Goal: Task Accomplishment & Management: Use online tool/utility

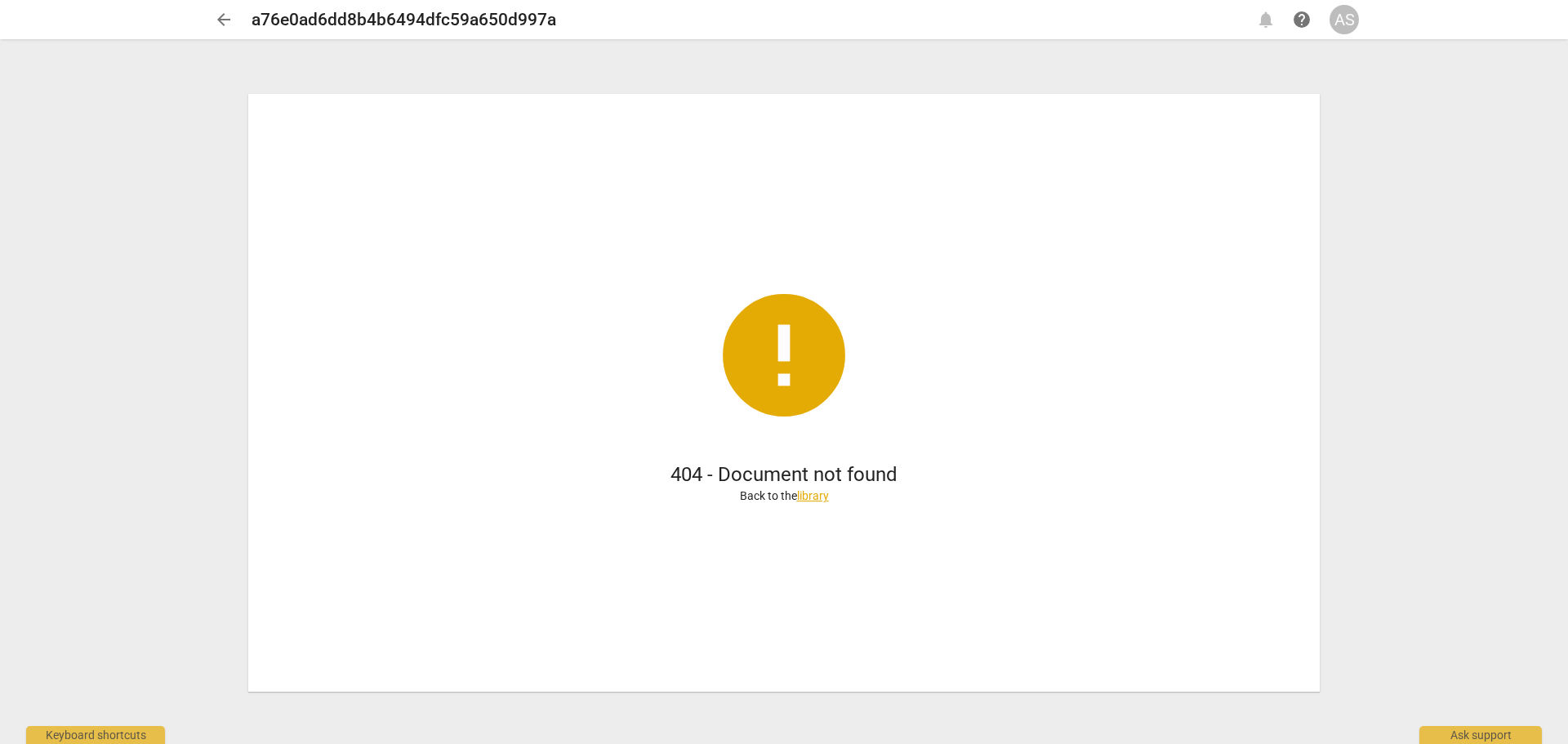
click at [223, 19] on span "arrow_back" at bounding box center [224, 20] width 20 height 20
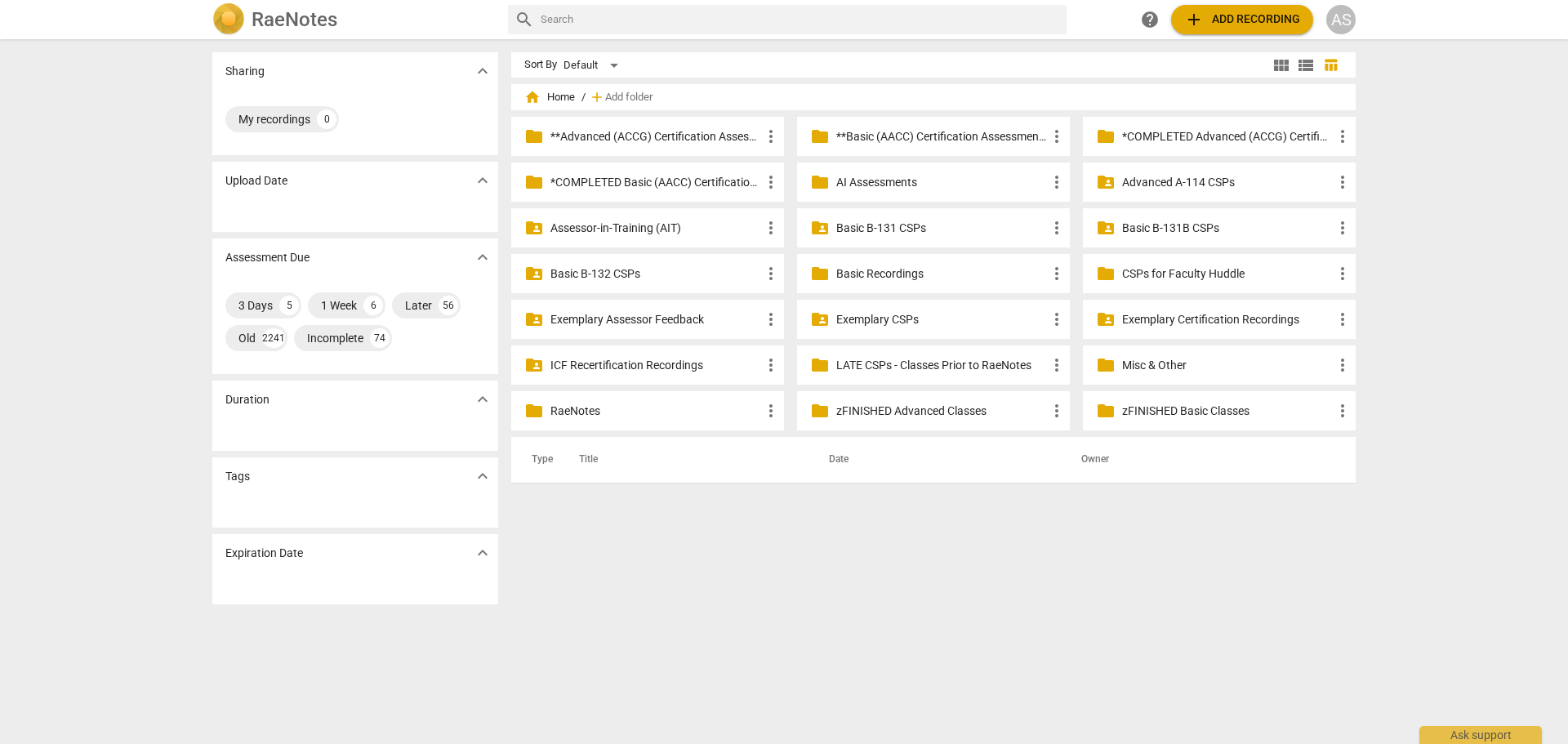
click at [1333, 15] on div "AS" at bounding box center [1340, 20] width 29 height 29
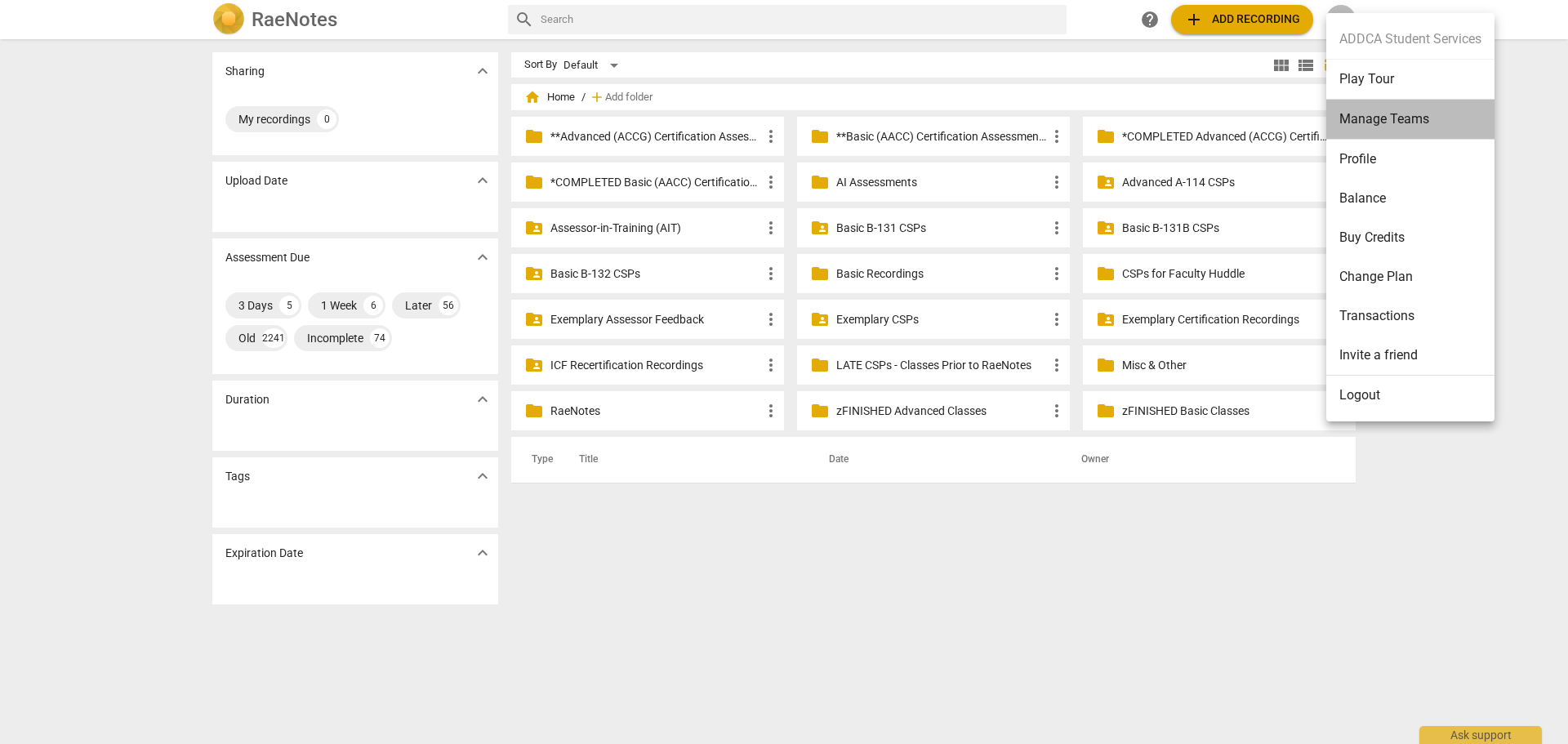
click at [1379, 116] on li "Manage Teams" at bounding box center [1410, 119] width 168 height 40
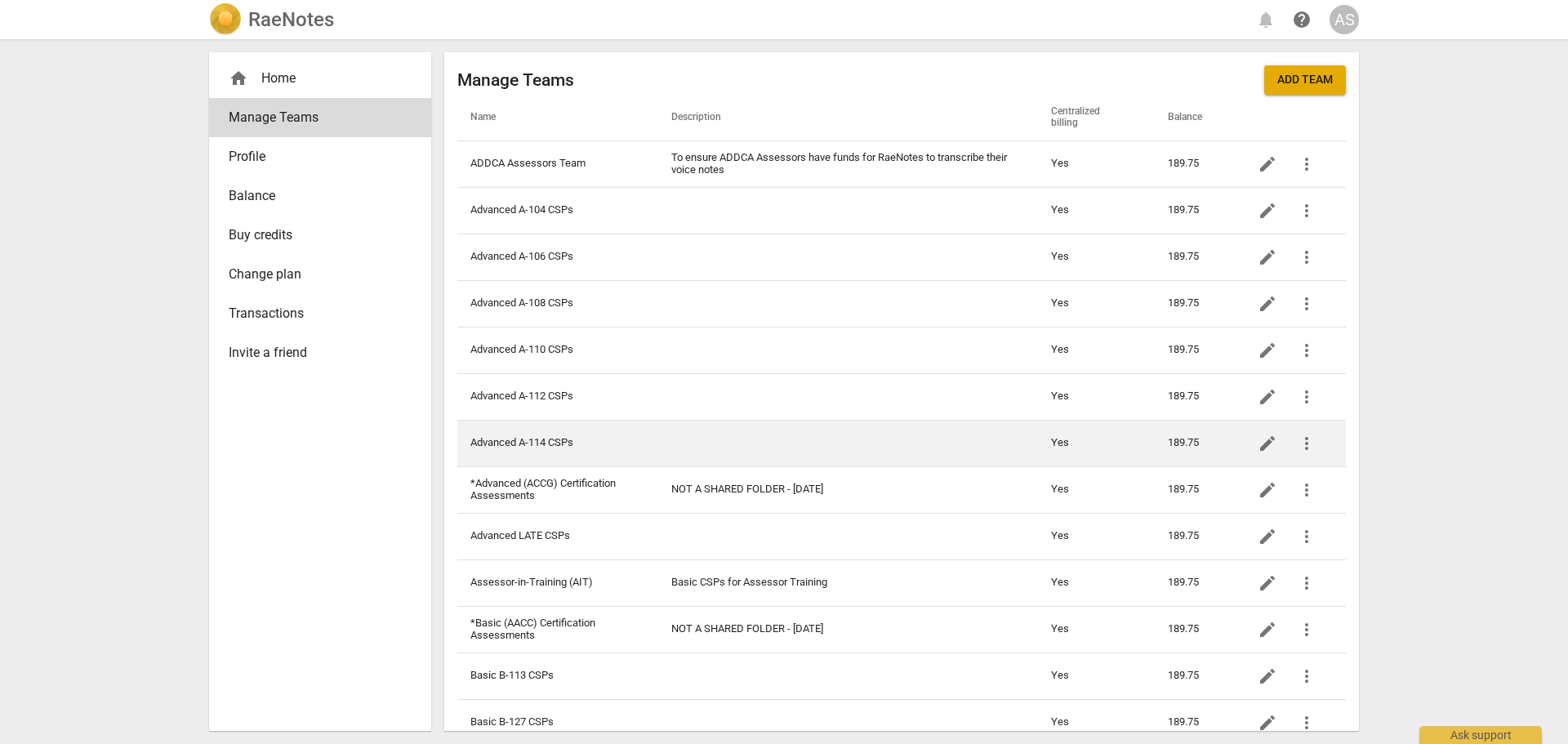
click at [646, 436] on td "Advanced A-114 CSPs" at bounding box center [557, 443] width 201 height 46
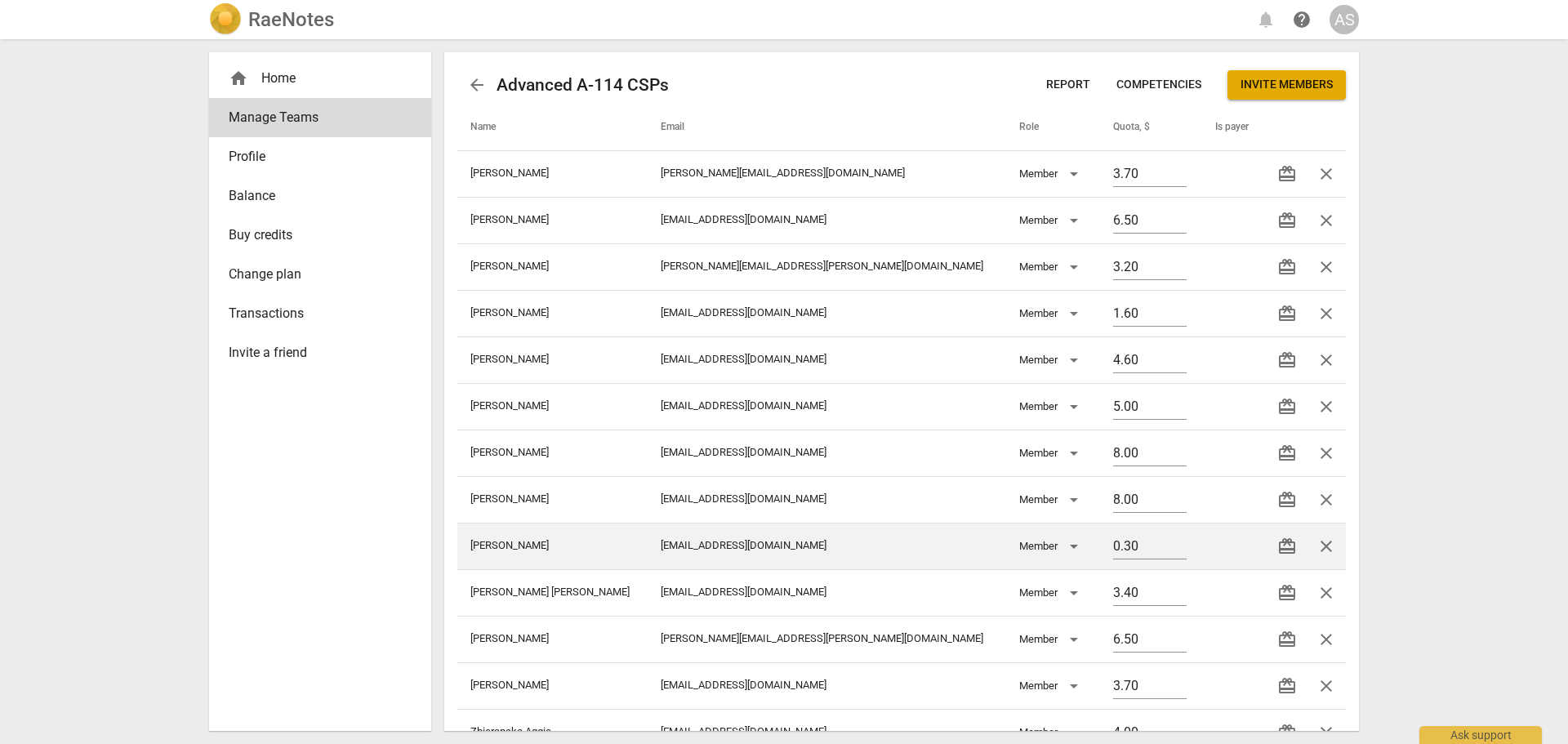
drag, startPoint x: 1108, startPoint y: 548, endPoint x: 964, endPoint y: 536, distance: 144.5
click at [980, 535] on tr "[PERSON_NAME] [EMAIL_ADDRESS][DOMAIN_NAME] Member 0.30 redeem close" at bounding box center [900, 546] width 888 height 46
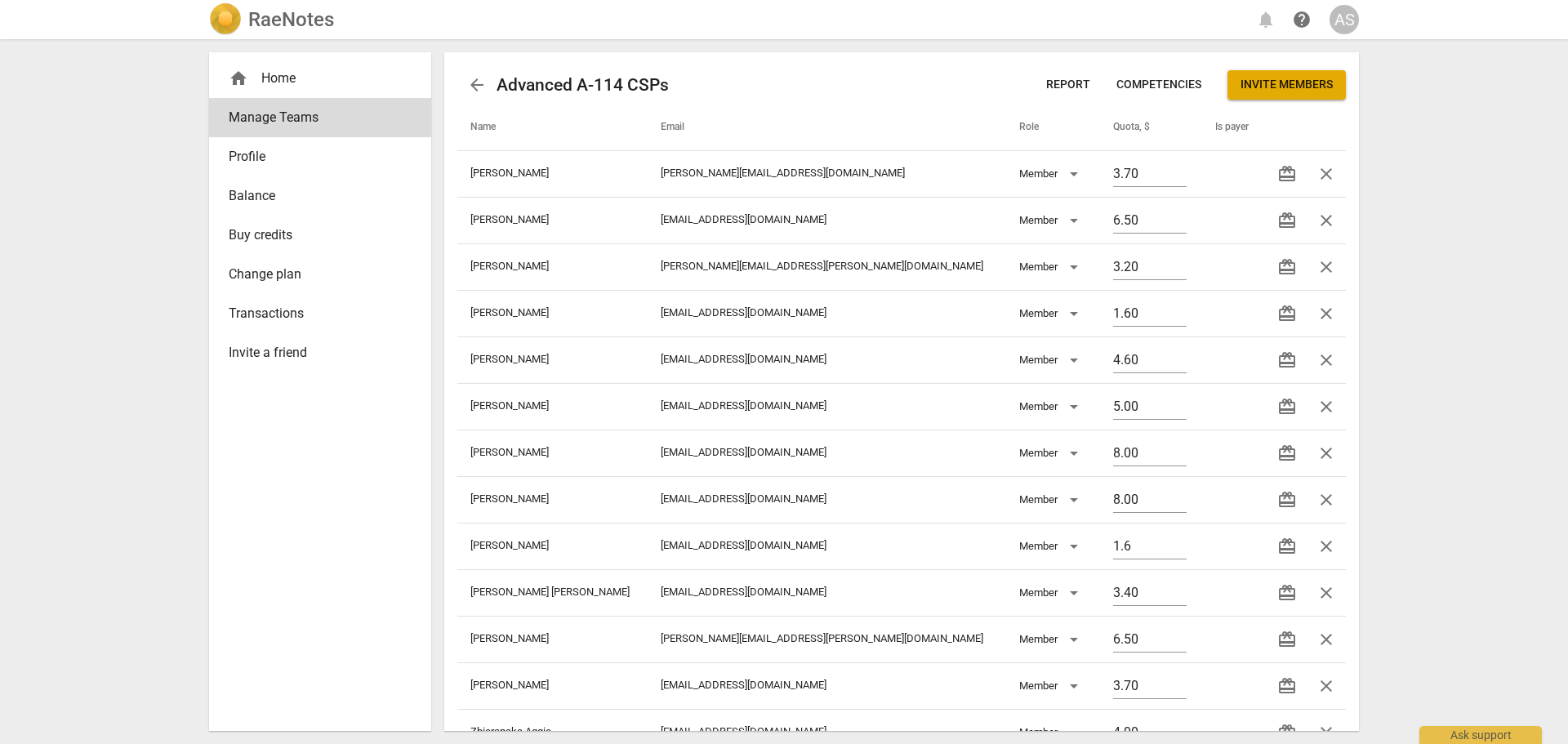
click at [1473, 299] on div "RaeNotes notifications help AS home Home Manage Teams Profile Balance Buy credi…" at bounding box center [784, 372] width 1568 height 744
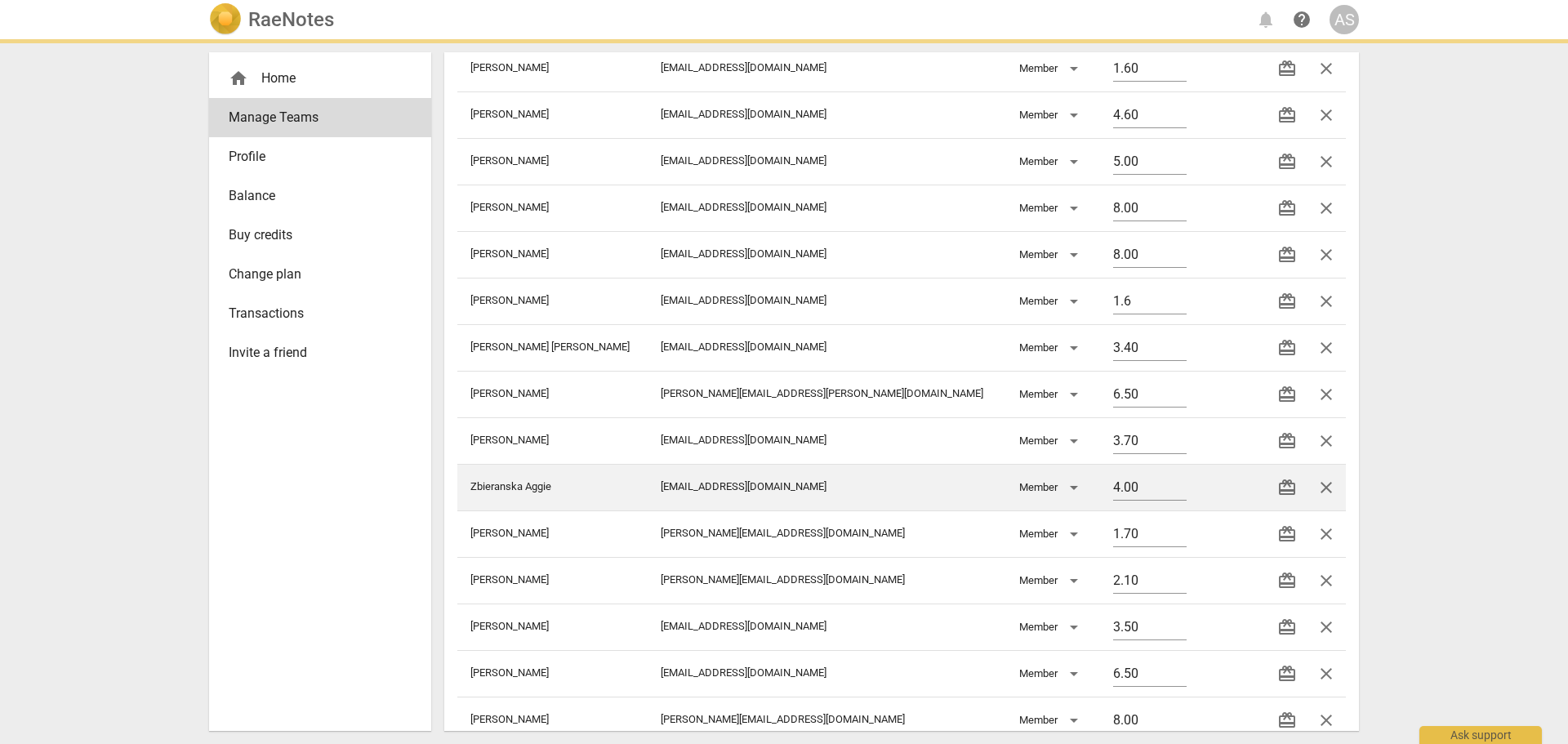
type input "1.60"
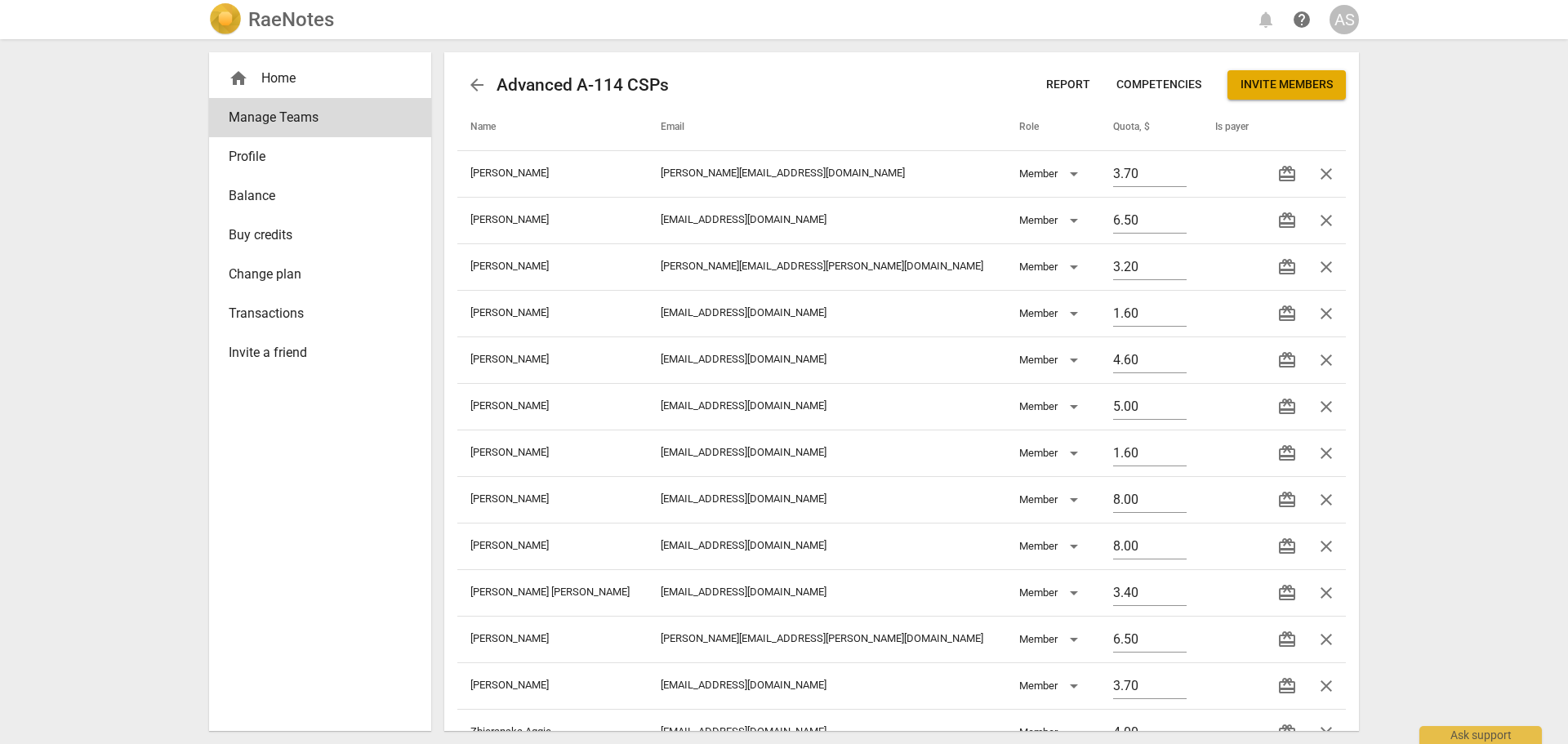
click at [338, 22] on div "RaeNotes notifications help AS" at bounding box center [783, 20] width 1149 height 33
click at [321, 20] on h2 "RaeNotes" at bounding box center [291, 20] width 85 height 23
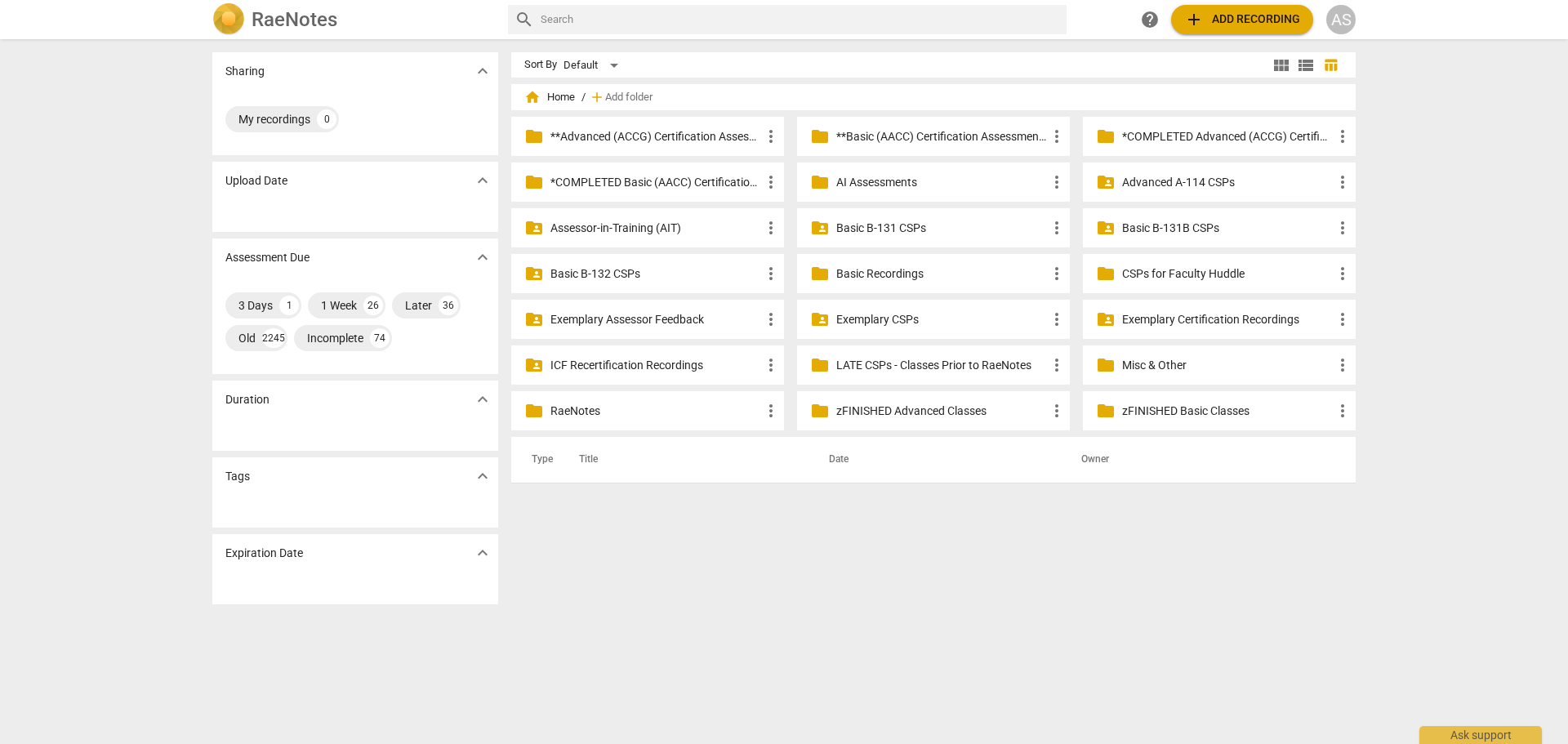
click at [1164, 187] on p "Advanced A-114 CSPs" at bounding box center [1227, 182] width 211 height 17
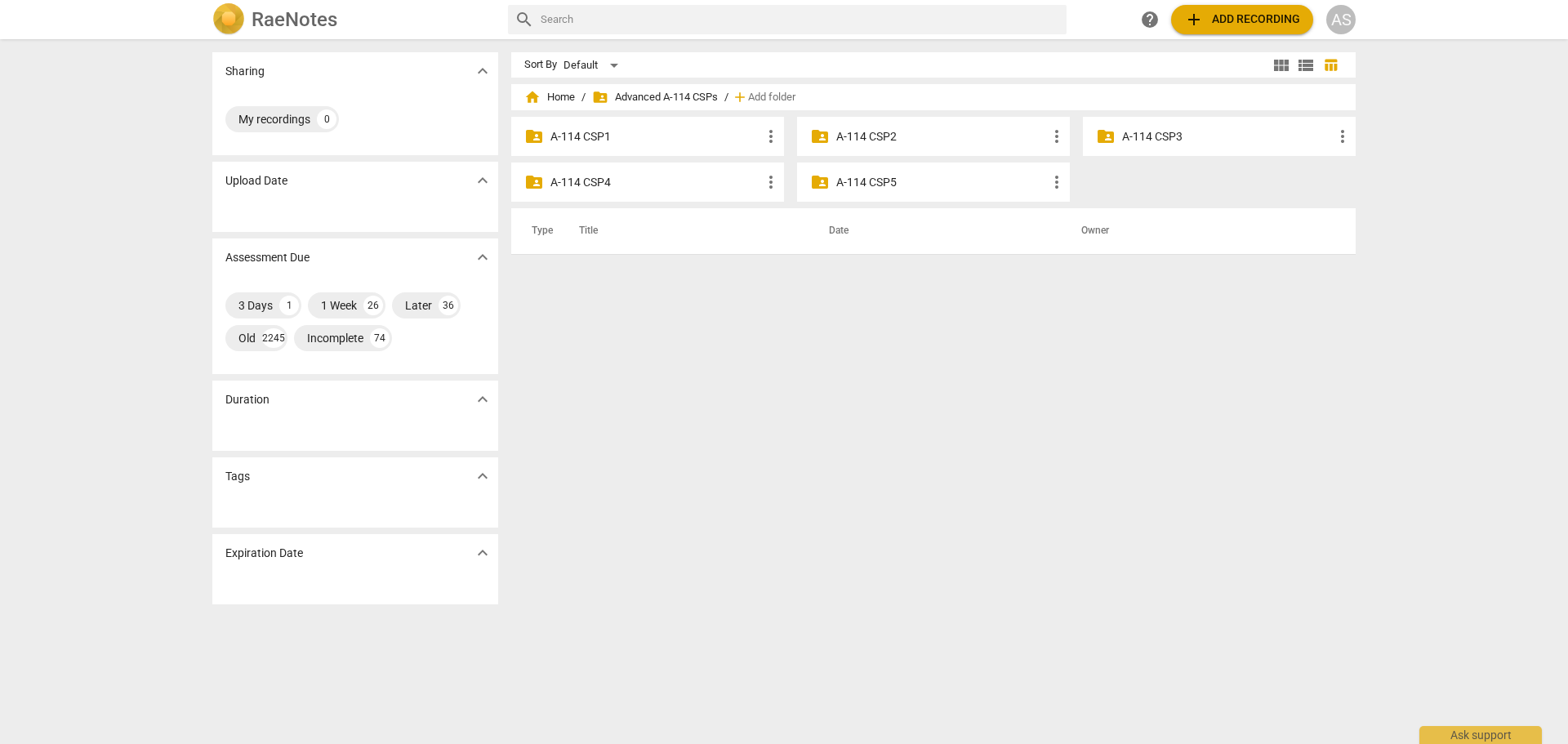
click at [676, 188] on p "A-114 CSP4" at bounding box center [655, 182] width 211 height 17
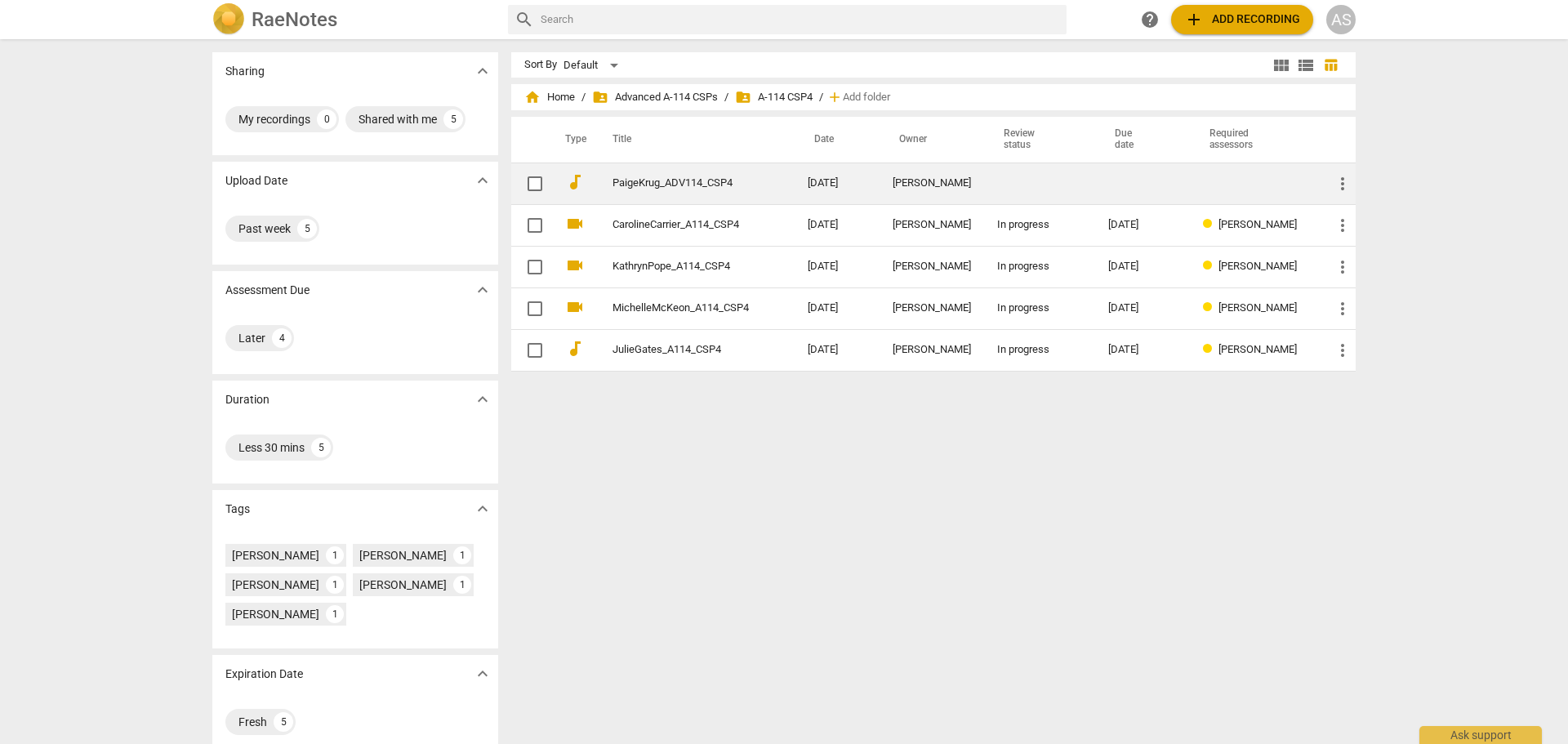
click at [748, 191] on td "PaigeKrug_ADV114_CSP4" at bounding box center [693, 183] width 202 height 42
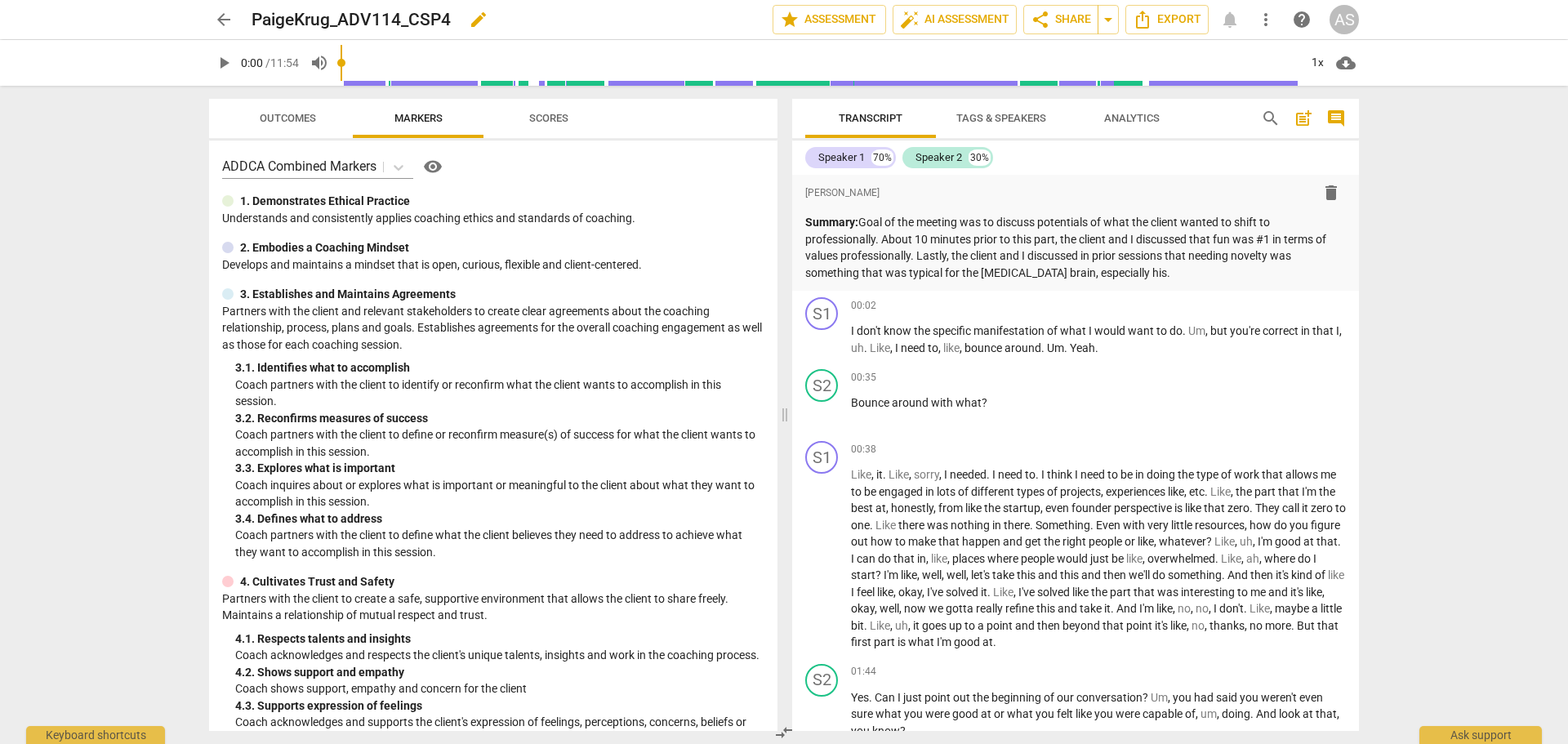
click at [469, 21] on span "edit" at bounding box center [478, 20] width 20 height 20
click at [376, 16] on input "PaigeKrug_ADV114_CSP4" at bounding box center [476, 20] width 449 height 31
type input "PaigeKrug_A114_CSP4"
click at [700, 22] on span "done" at bounding box center [715, 20] width 29 height 20
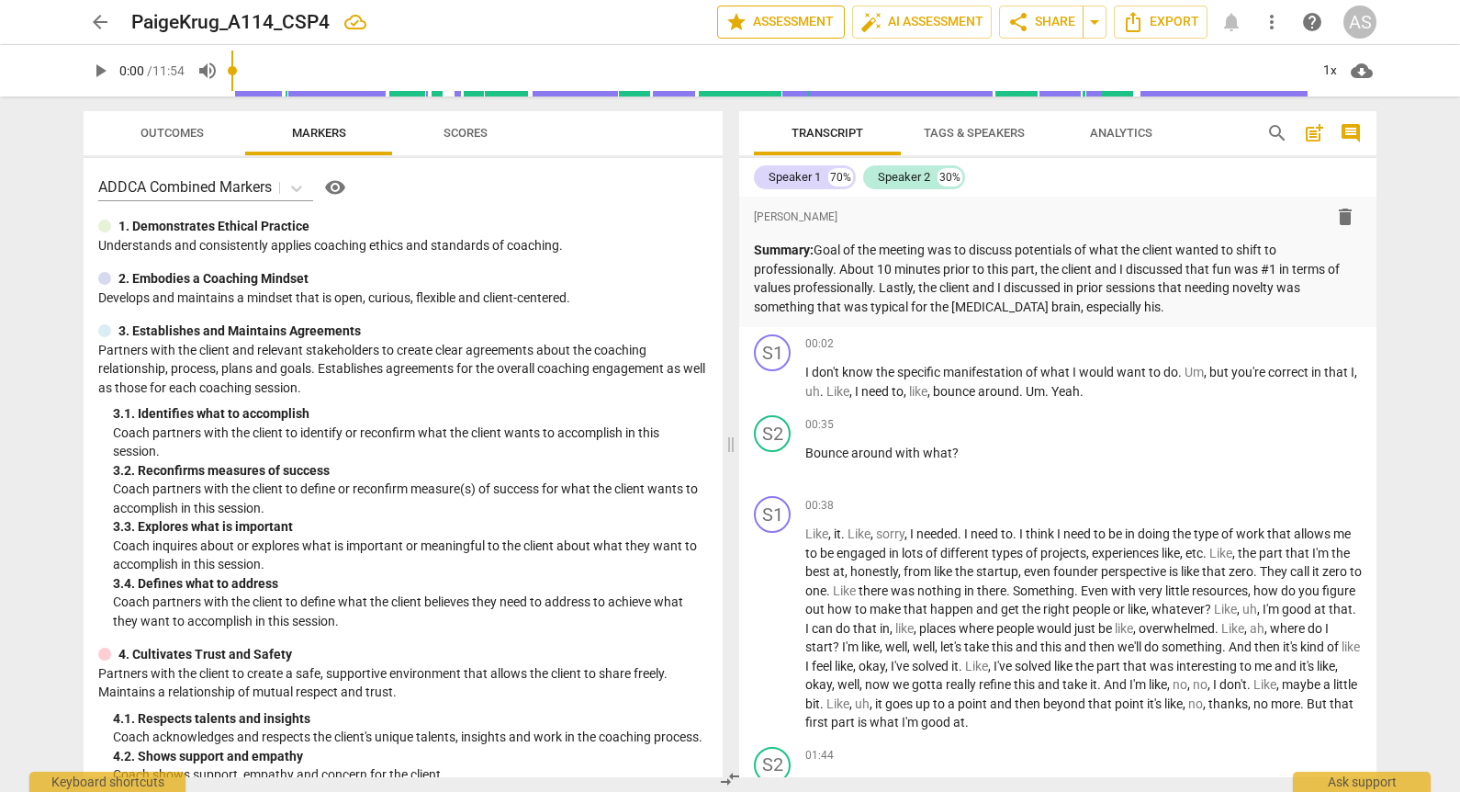
click at [761, 21] on span "star Assessment" at bounding box center [781, 22] width 111 height 22
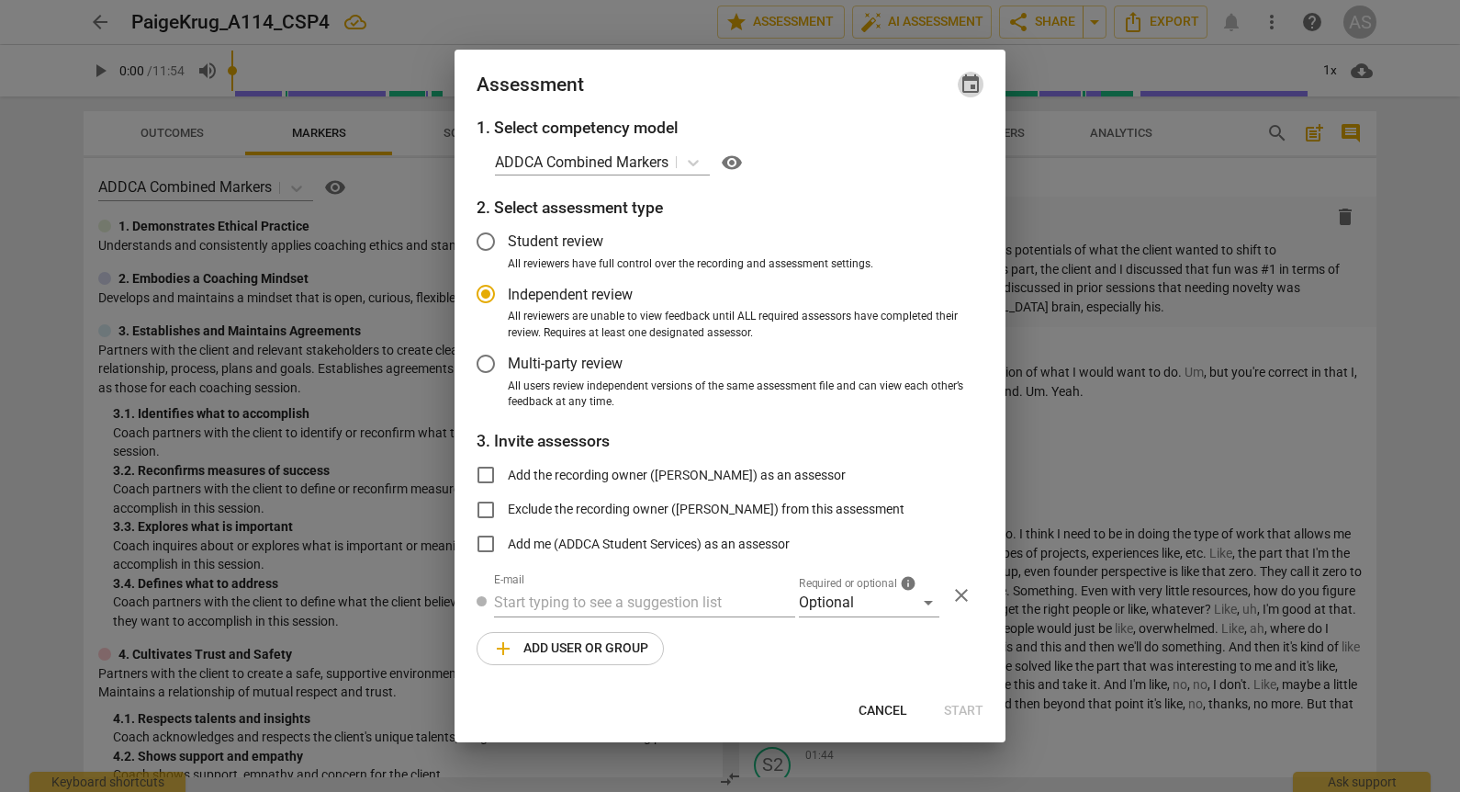
radio input "false"
click at [967, 81] on span "event" at bounding box center [971, 84] width 22 height 22
click at [918, 151] on input "date" at bounding box center [860, 147] width 129 height 27
type input "[DATE]"
click at [799, 90] on div at bounding box center [730, 396] width 1460 height 792
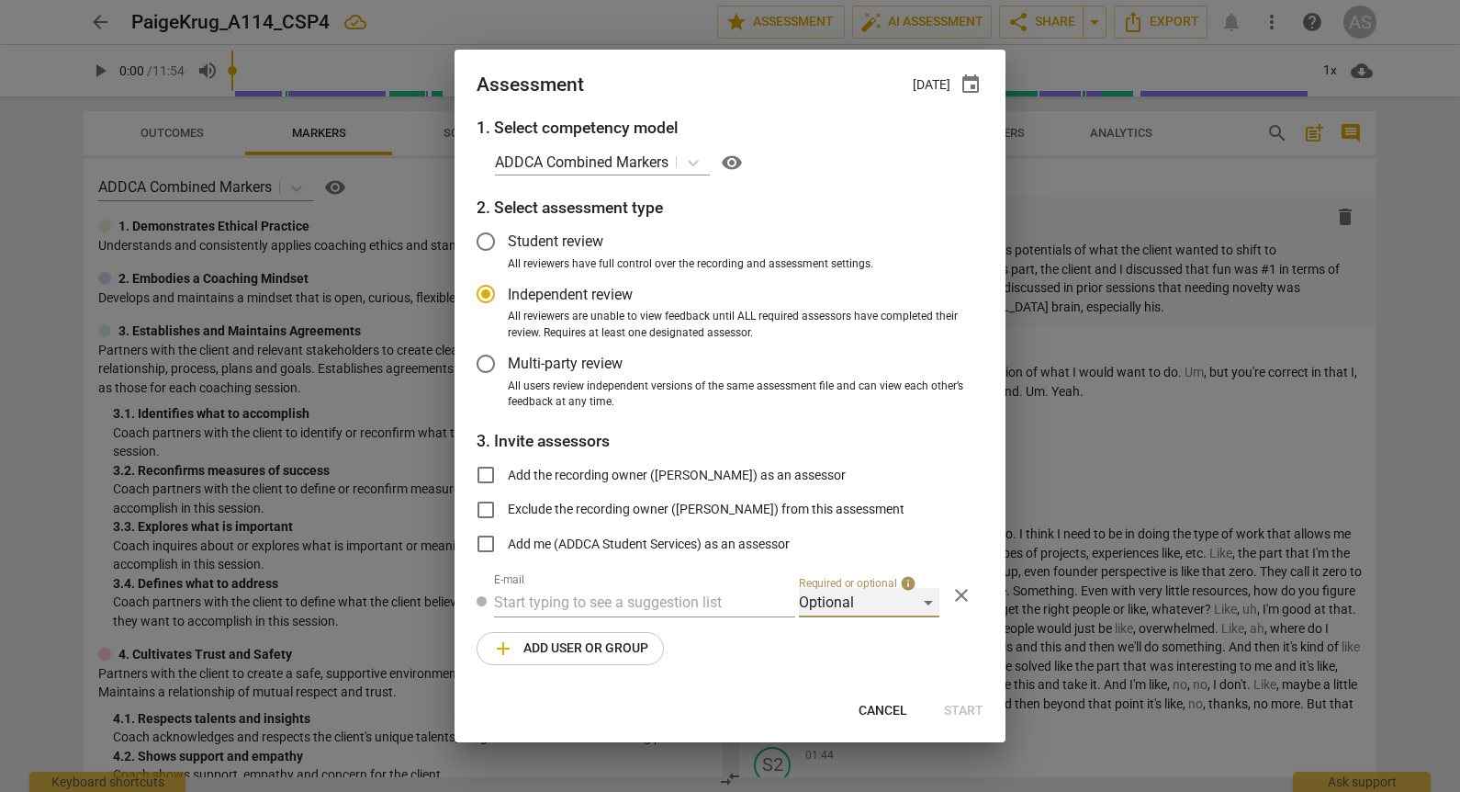
click at [838, 601] on div "Optional" at bounding box center [869, 602] width 141 height 29
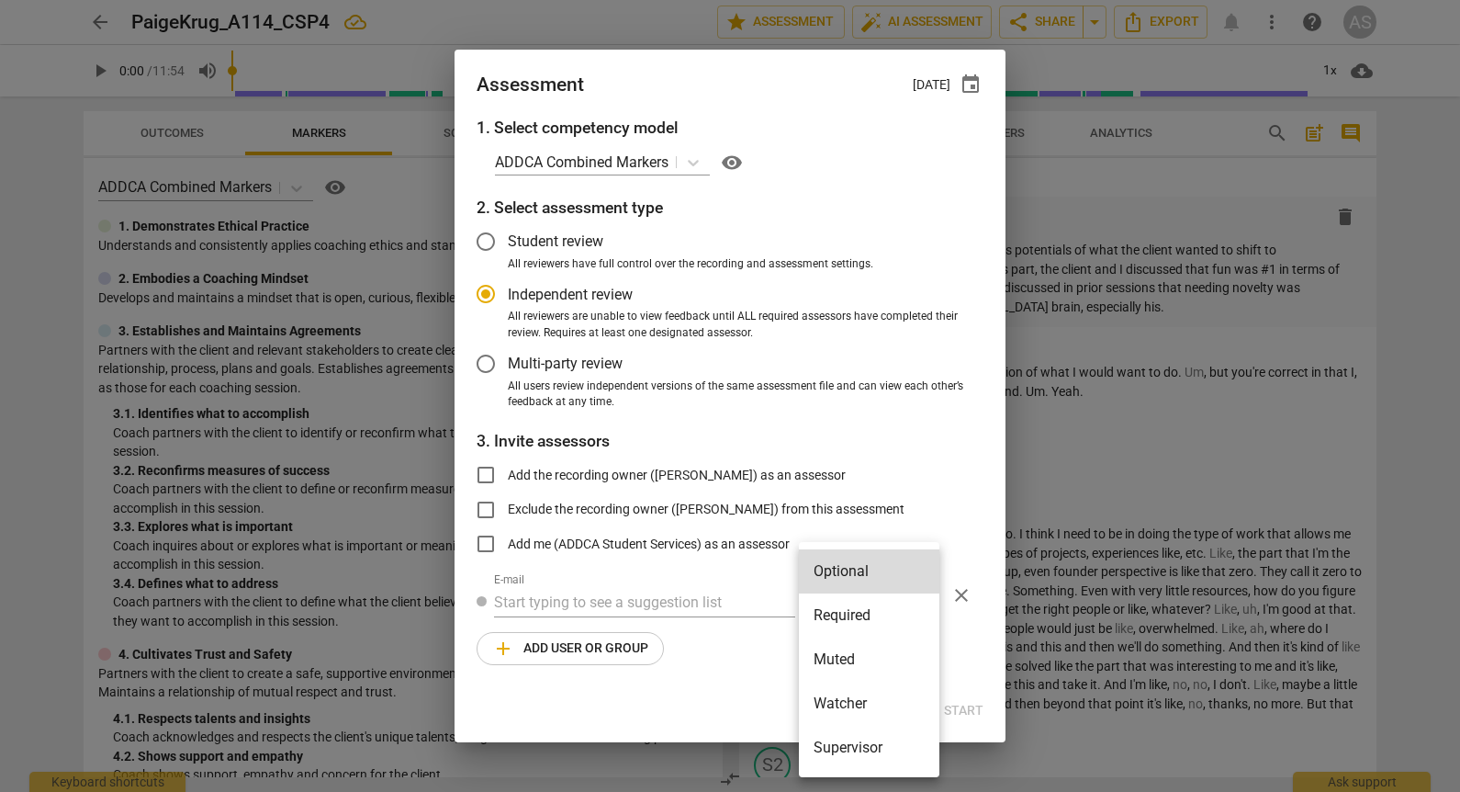
click at [857, 619] on li "Required" at bounding box center [869, 615] width 141 height 44
radio input "false"
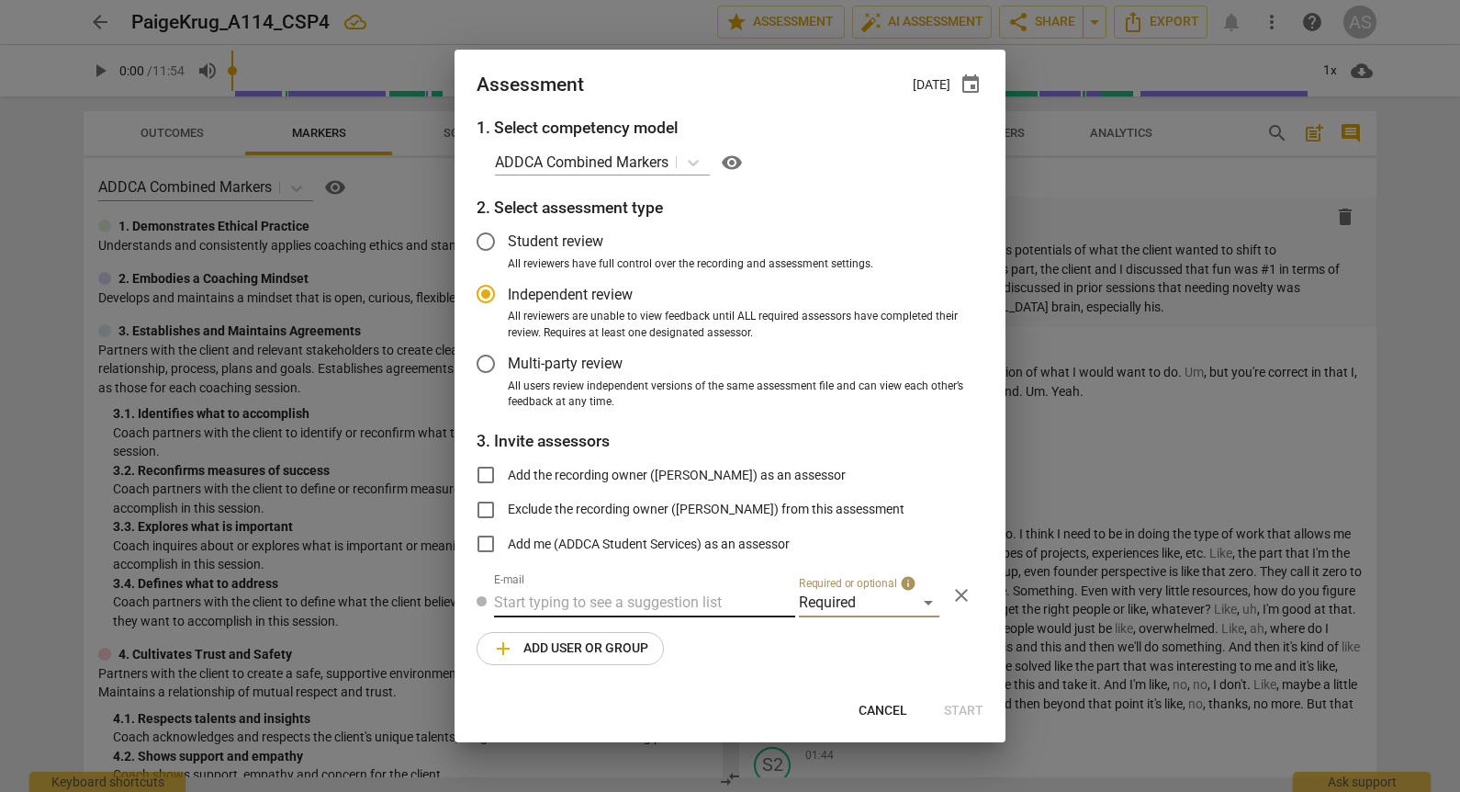
click at [678, 593] on input "text" at bounding box center [644, 602] width 301 height 29
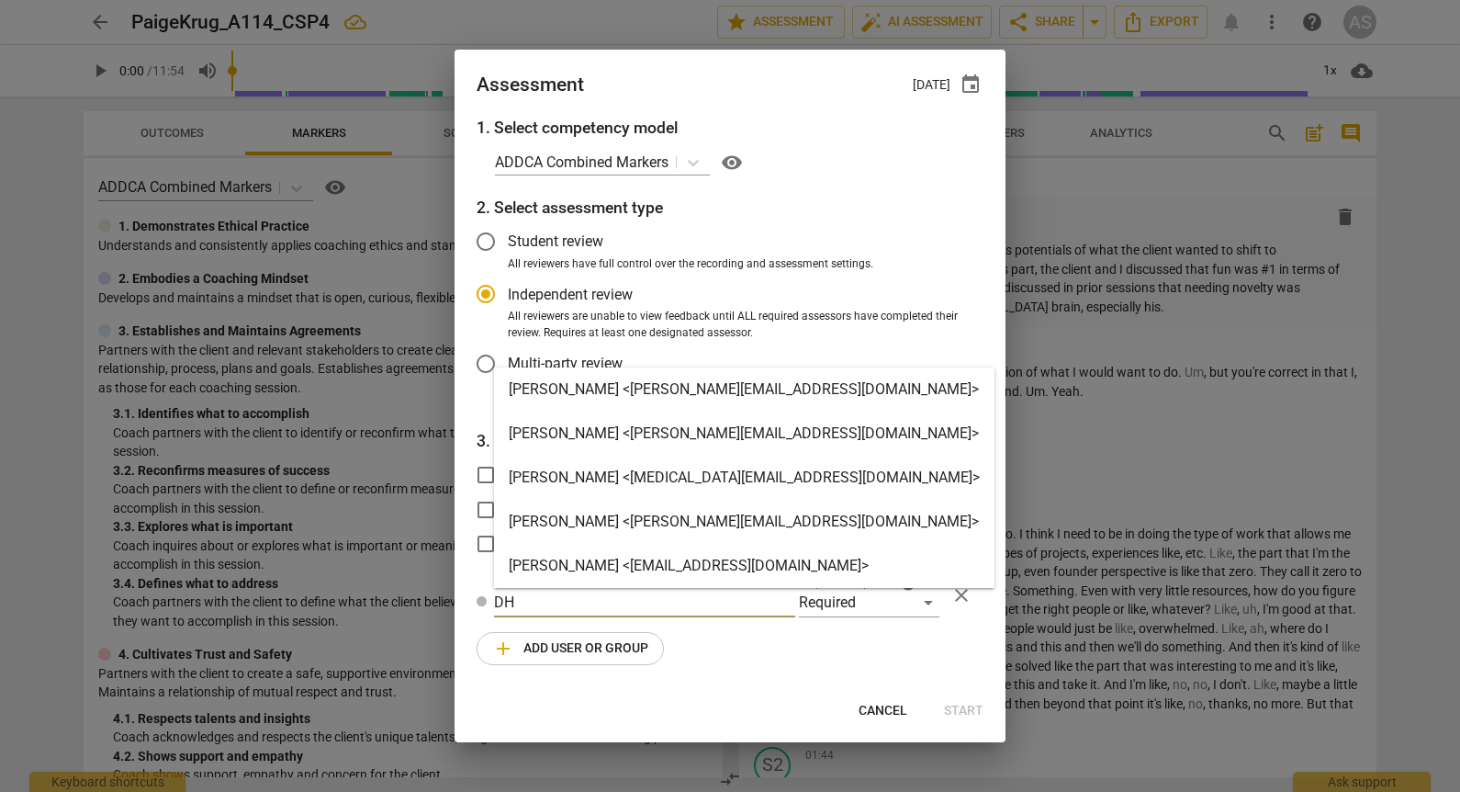
type input "D"
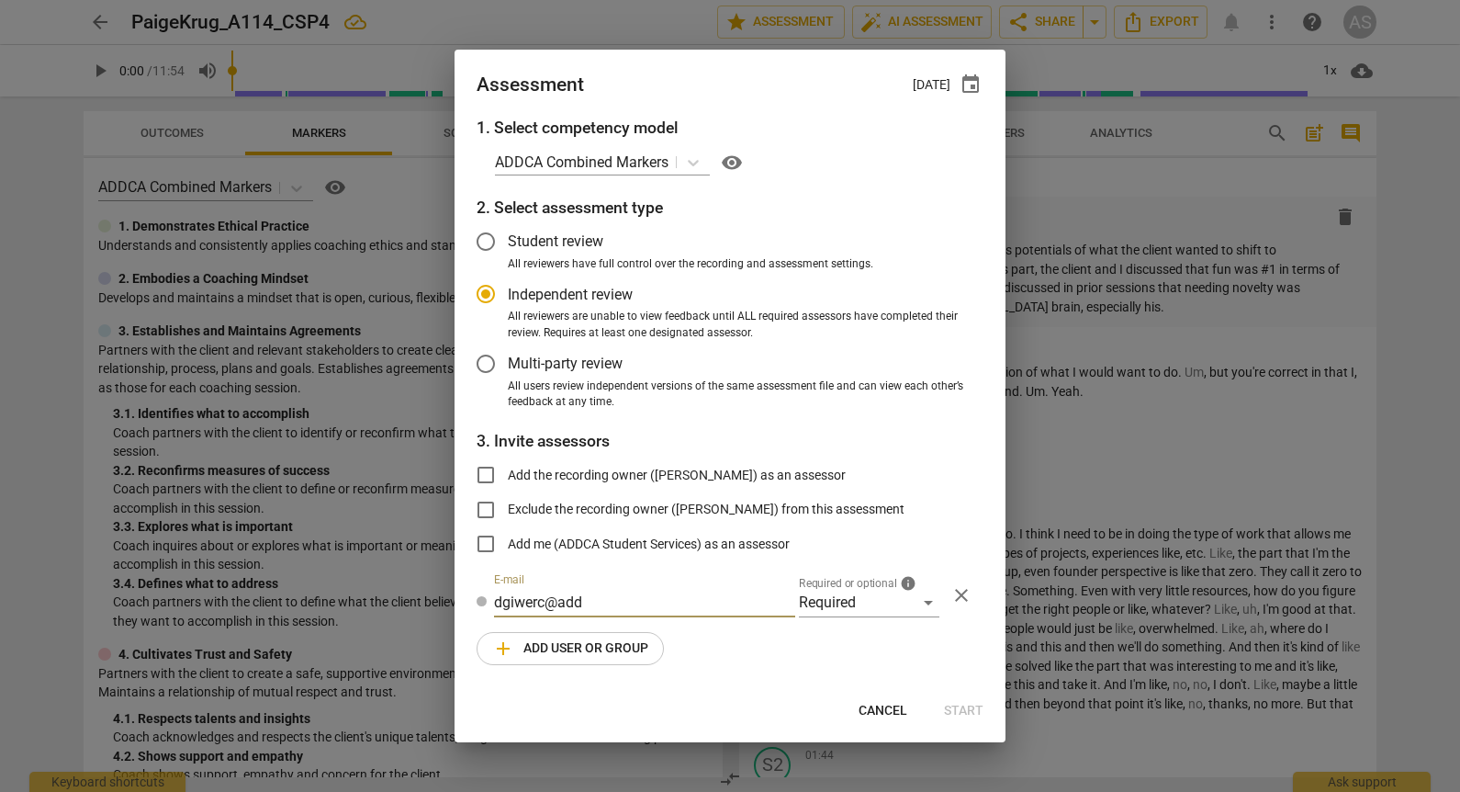
click at [651, 610] on input "dgiwerc@add" at bounding box center [644, 602] width 301 height 29
click at [703, 607] on input "[EMAIL_ADDRESS][DOMAIN_NAME]" at bounding box center [644, 602] width 301 height 29
click at [705, 607] on input "[EMAIL_ADDRESS][DOMAIN_NAME]" at bounding box center [644, 602] width 301 height 29
type input "\"
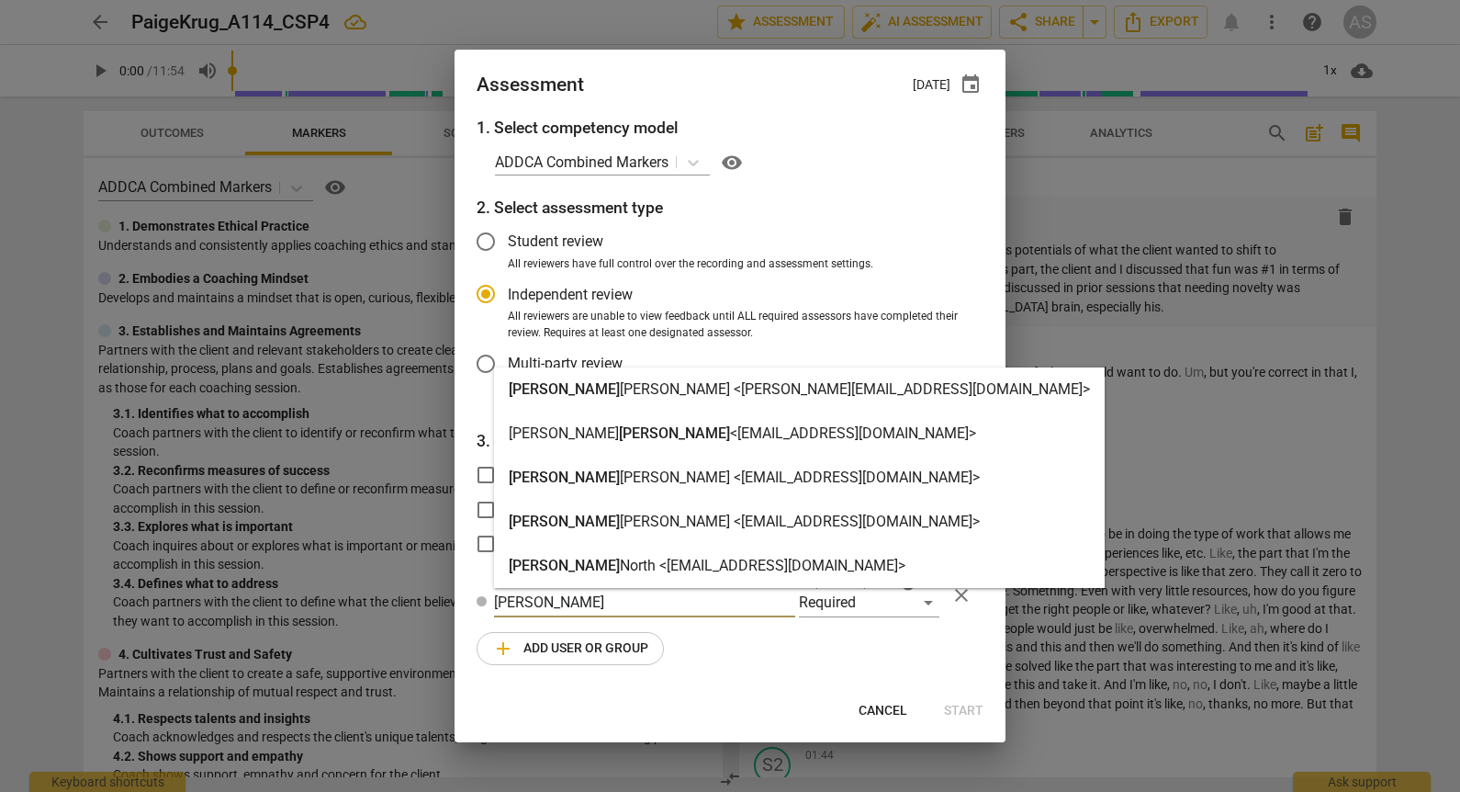
type input "[PERSON_NAME]"
click at [620, 521] on strong "[PERSON_NAME] <[EMAIL_ADDRESS][DOMAIN_NAME]>" at bounding box center [800, 521] width 360 height 17
radio input "false"
type input "[PERSON_NAME] <[EMAIL_ADDRESS][DOMAIN_NAME]>"
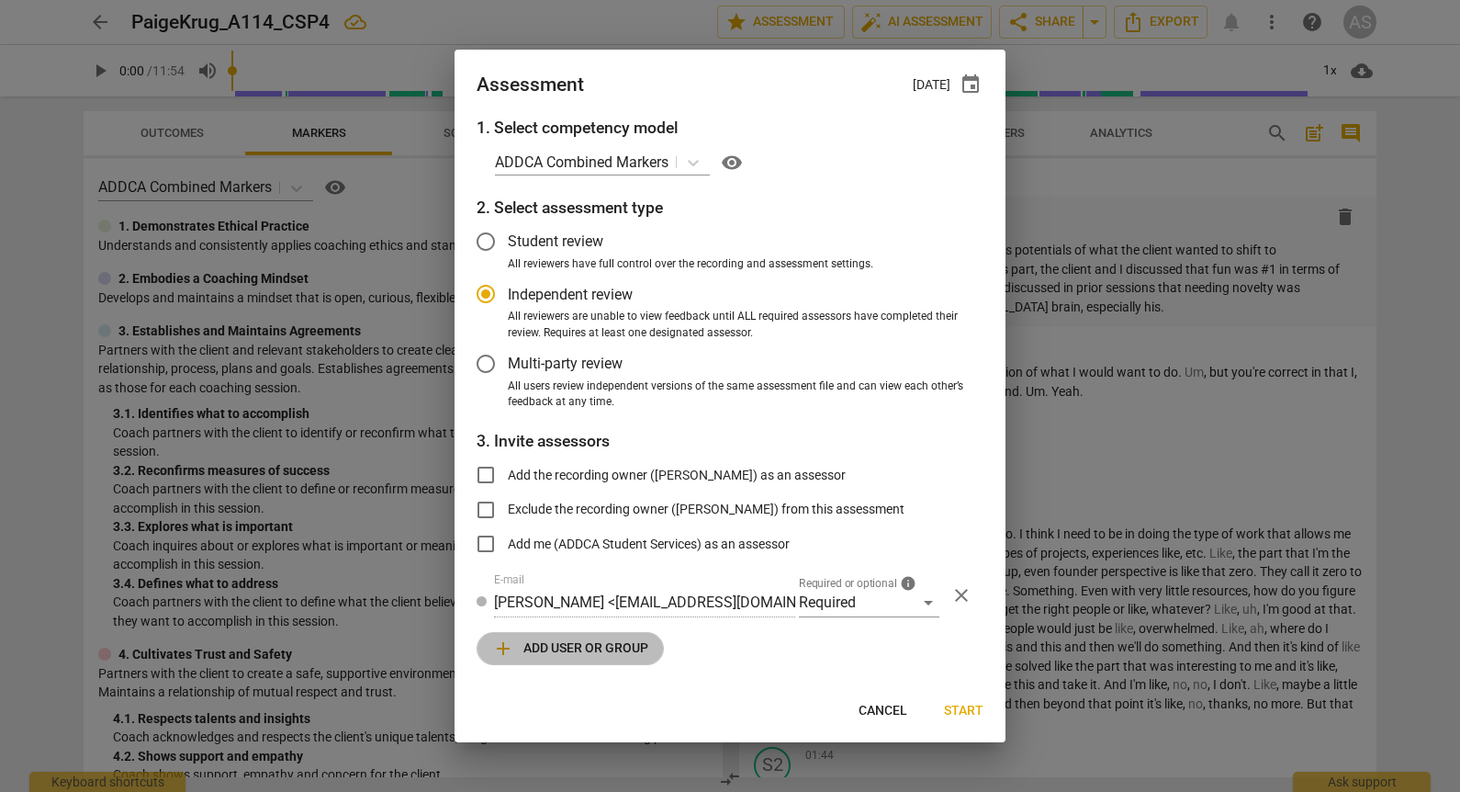
click at [570, 639] on span "add Add user or group" at bounding box center [570, 648] width 156 height 22
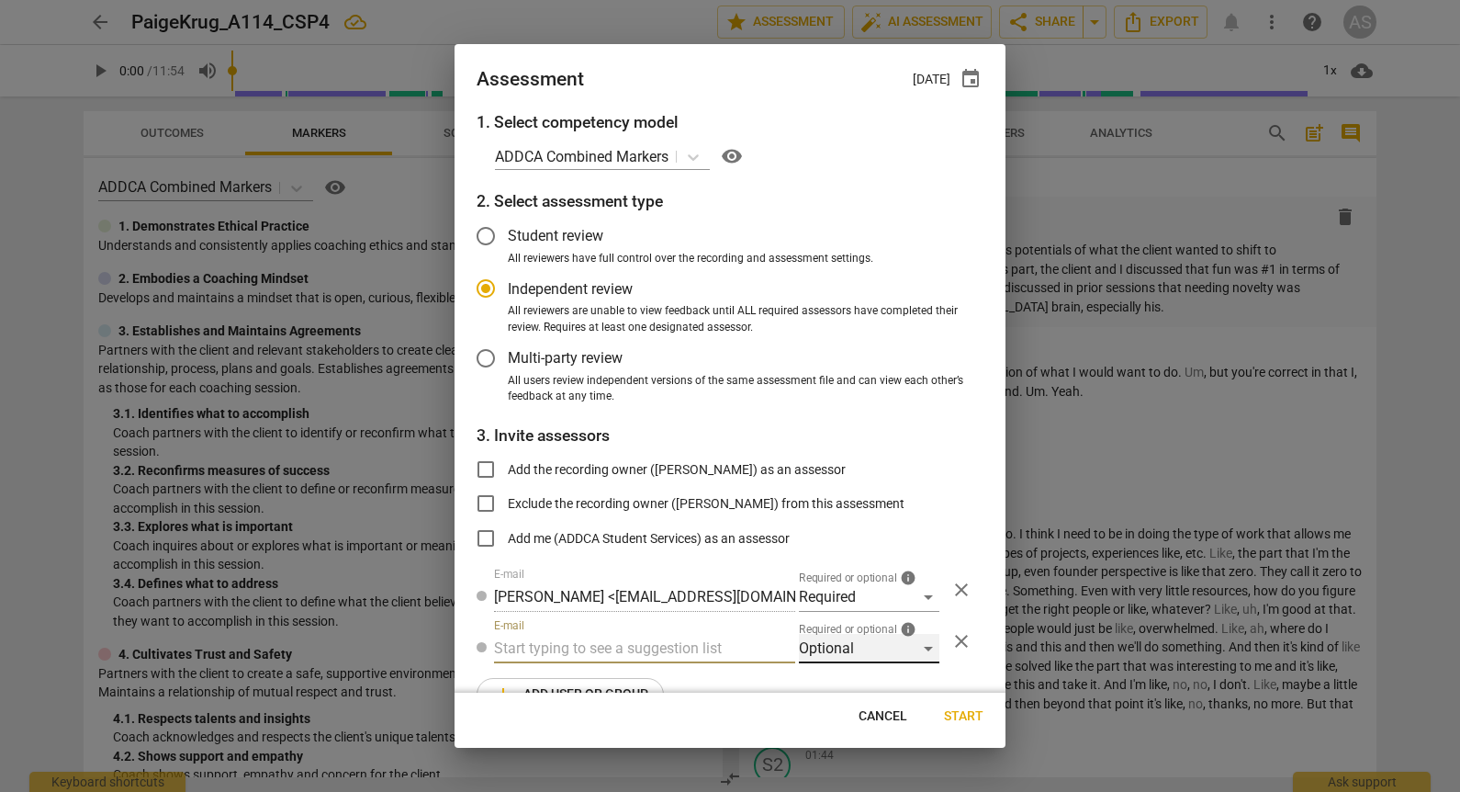
click at [836, 645] on div "Optional" at bounding box center [869, 648] width 141 height 29
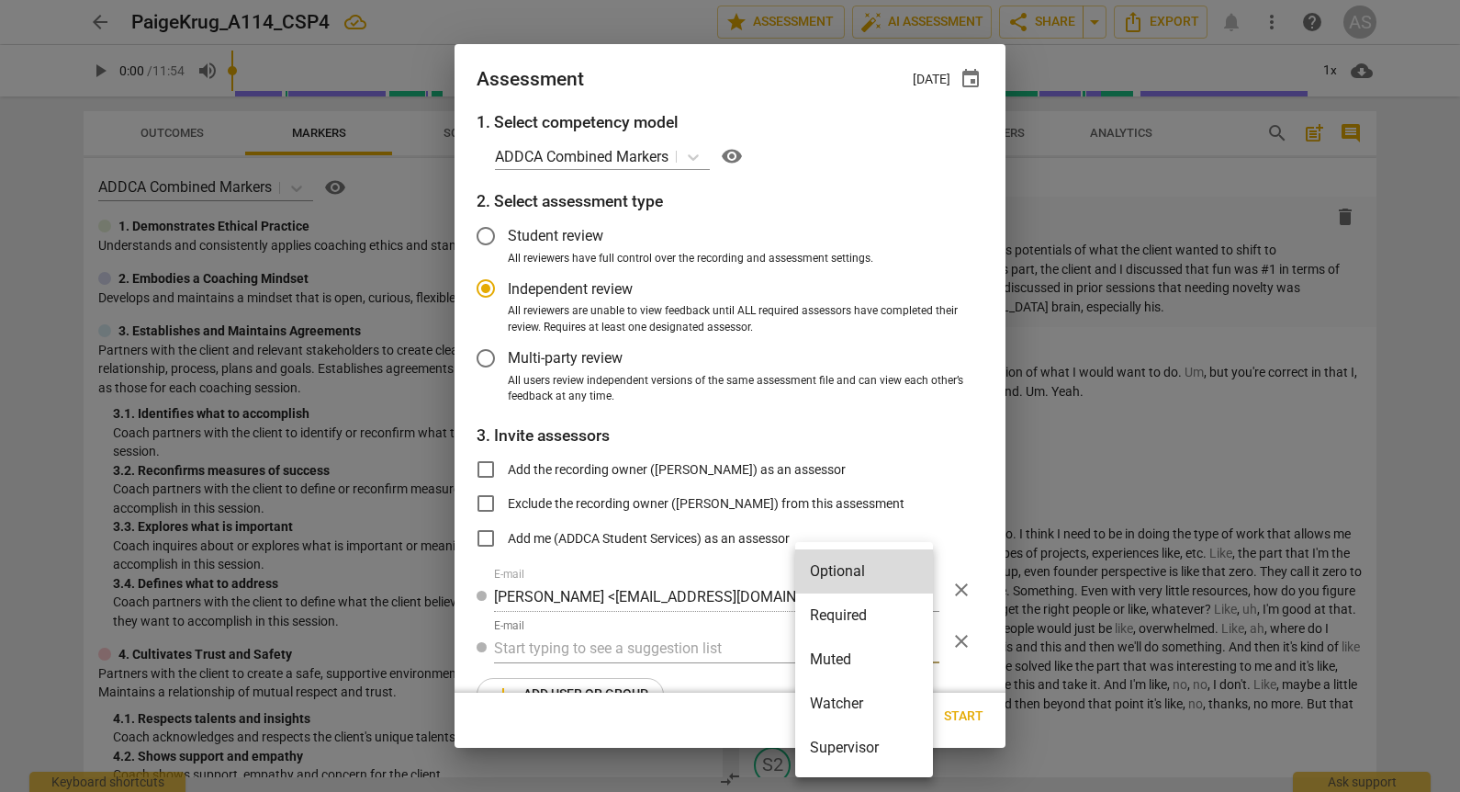
drag, startPoint x: 841, startPoint y: 656, endPoint x: 827, endPoint y: 658, distance: 14.8
click at [840, 656] on li "Muted" at bounding box center [864, 659] width 138 height 44
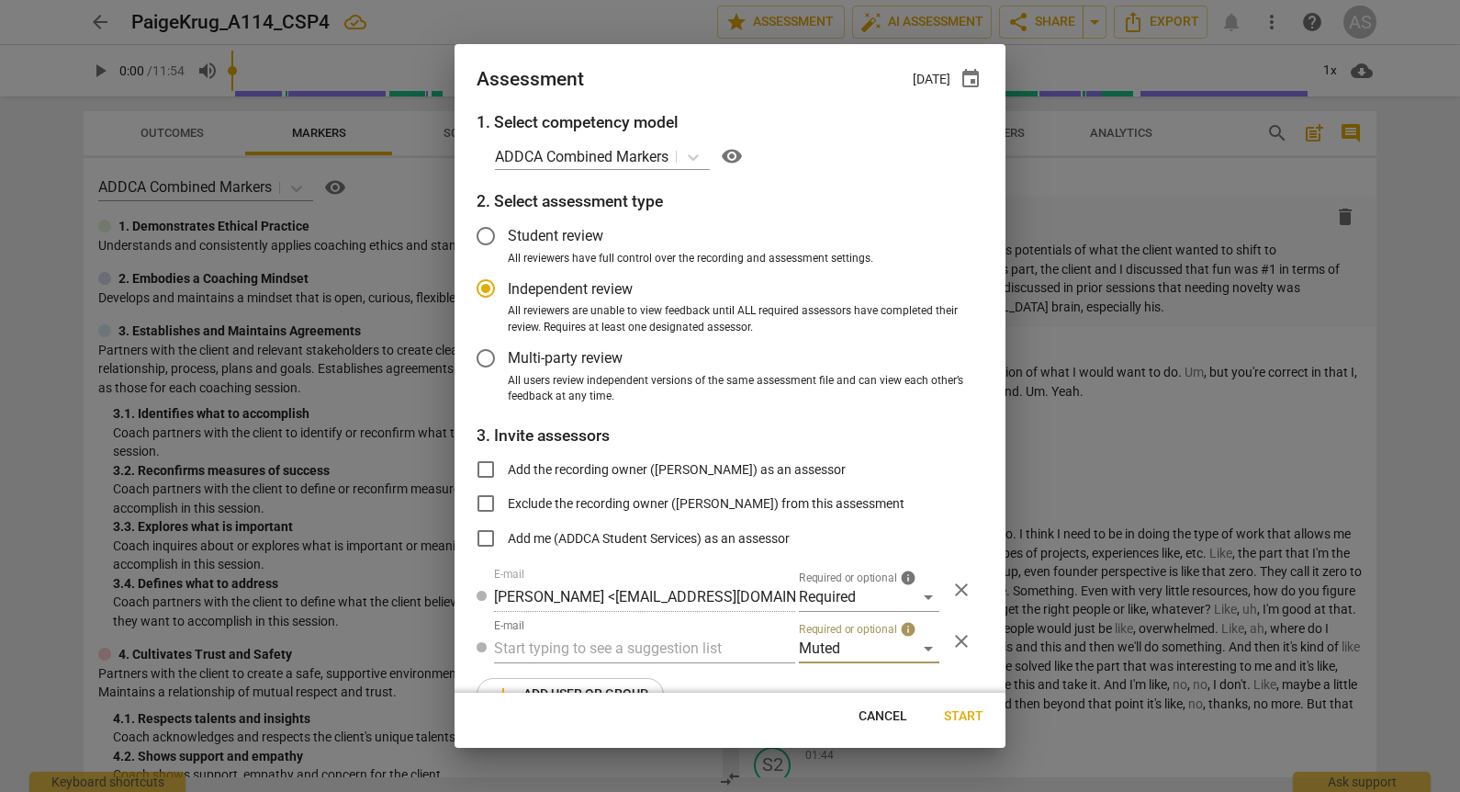
radio input "false"
click at [525, 629] on div "E-mail" at bounding box center [644, 641] width 301 height 44
click at [534, 662] on input "text" at bounding box center [644, 648] width 301 height 29
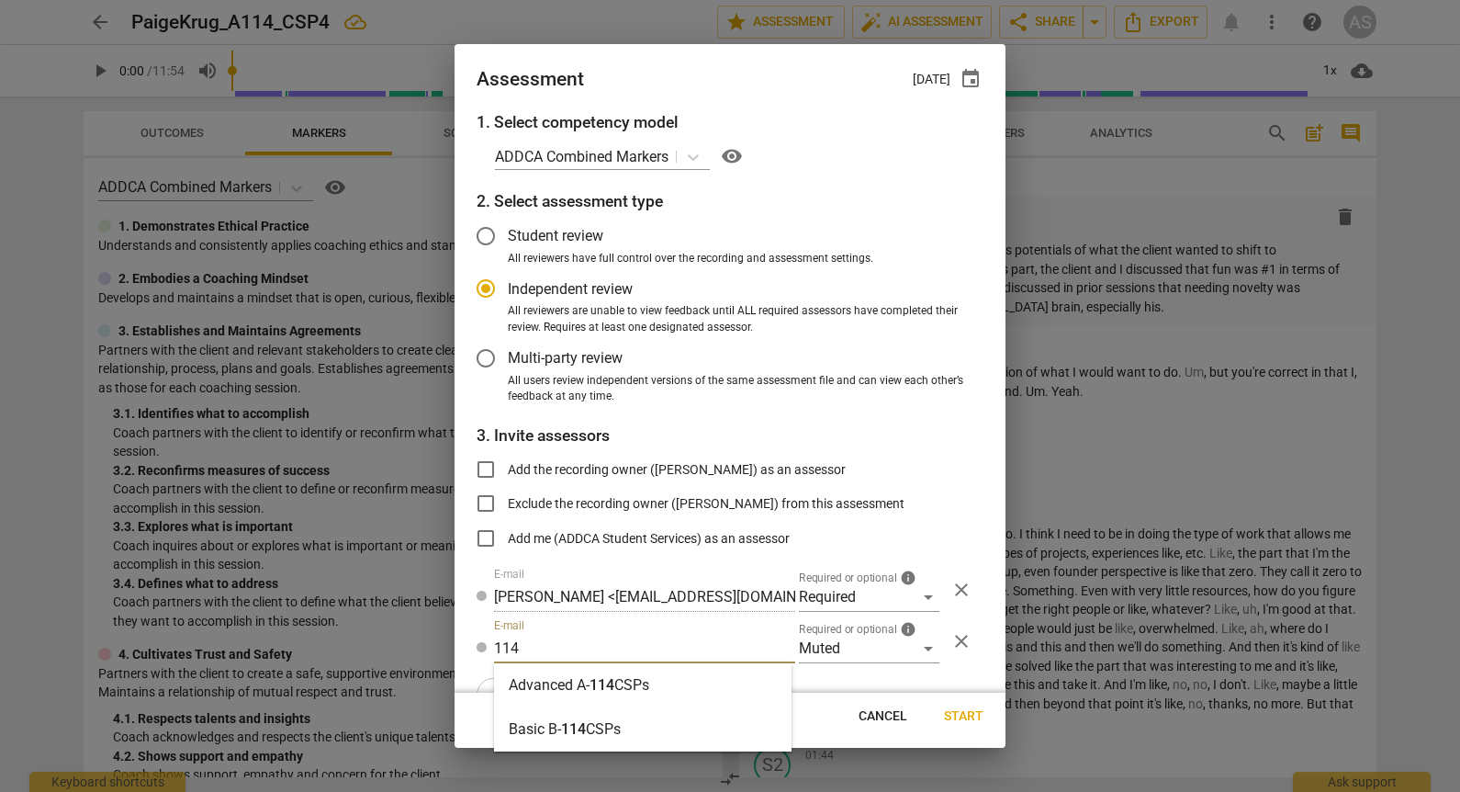
type input "114"
click at [553, 691] on strong "Advanced A-" at bounding box center [549, 684] width 81 height 17
radio input "false"
type input "Advanced A-114 CSPs"
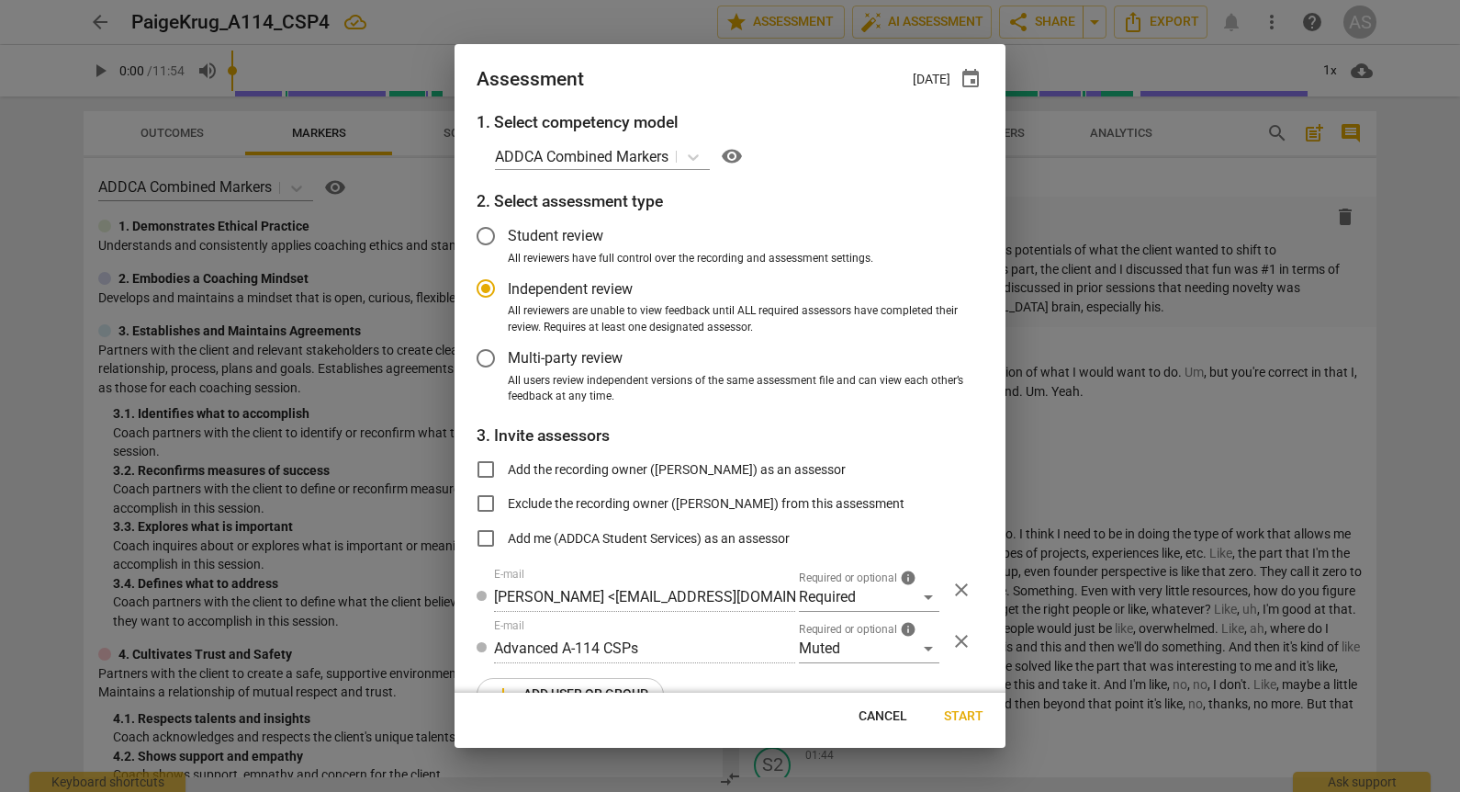
click at [961, 711] on span "Start" at bounding box center [963, 716] width 39 height 18
radio input "false"
type input "[PERSON_NAME] <[PERSON_NAME][EMAIL_ADDRESS][DOMAIN_NAME]>"
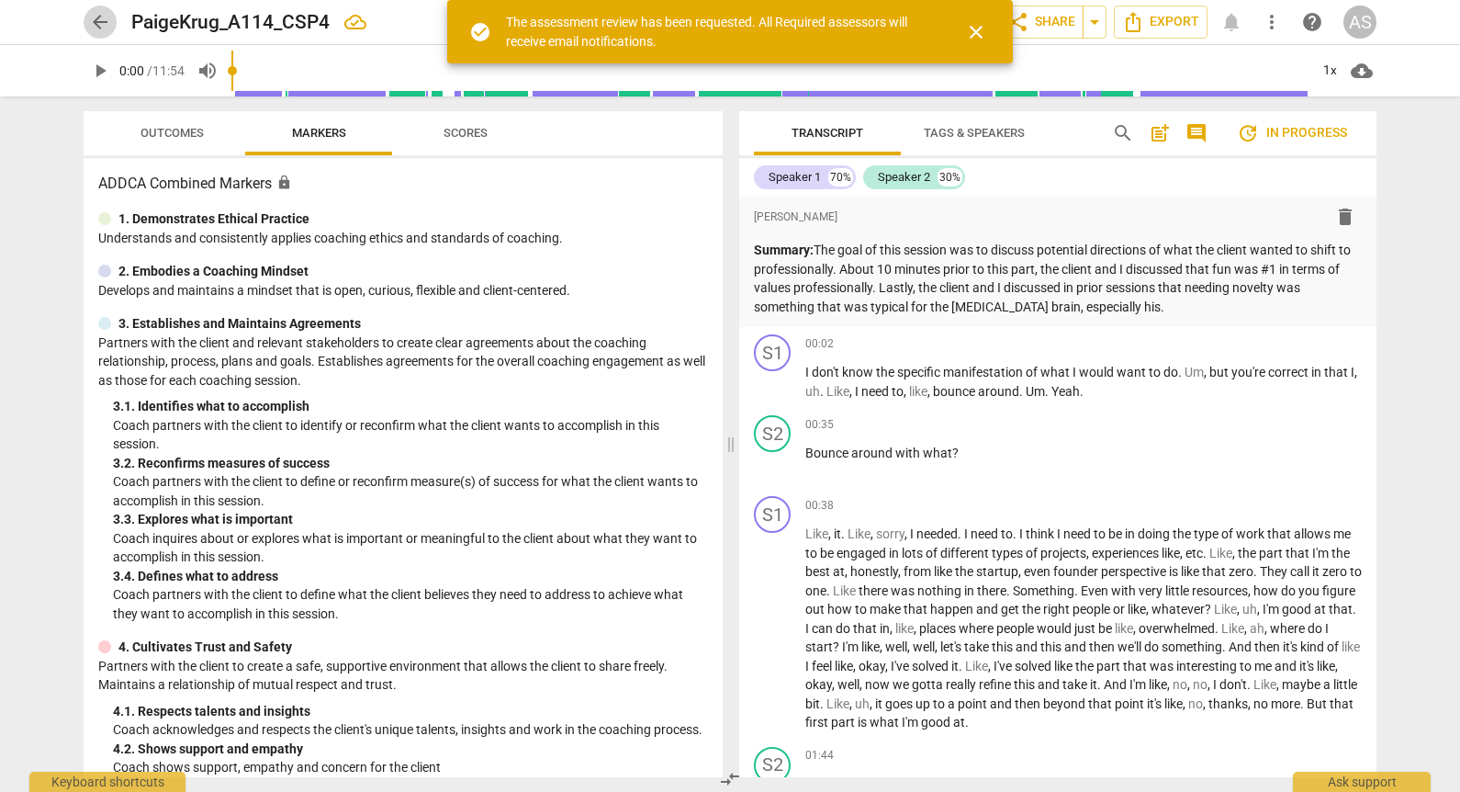
click at [105, 16] on span "arrow_back" at bounding box center [100, 22] width 22 height 22
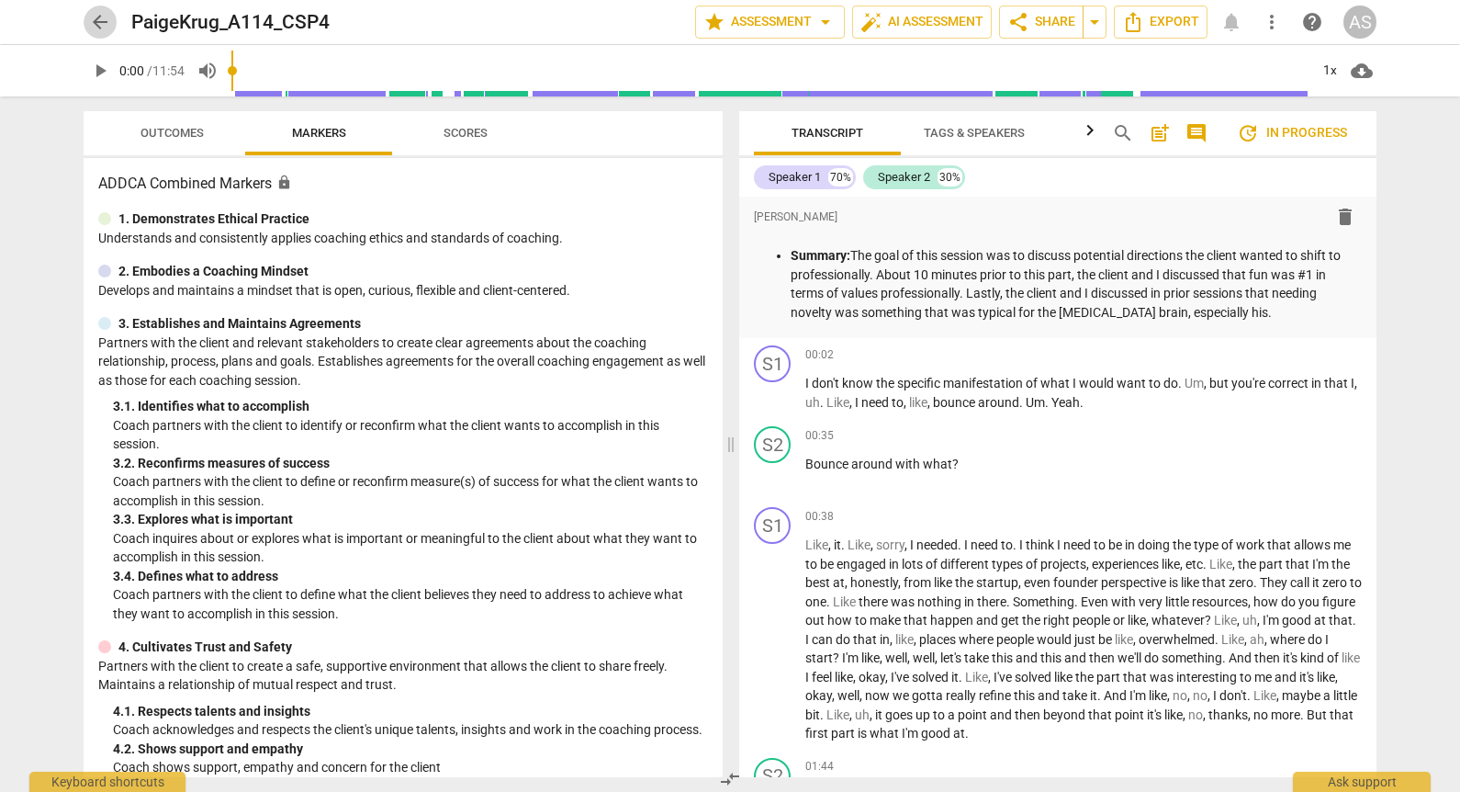
click at [104, 17] on span "arrow_back" at bounding box center [100, 22] width 22 height 22
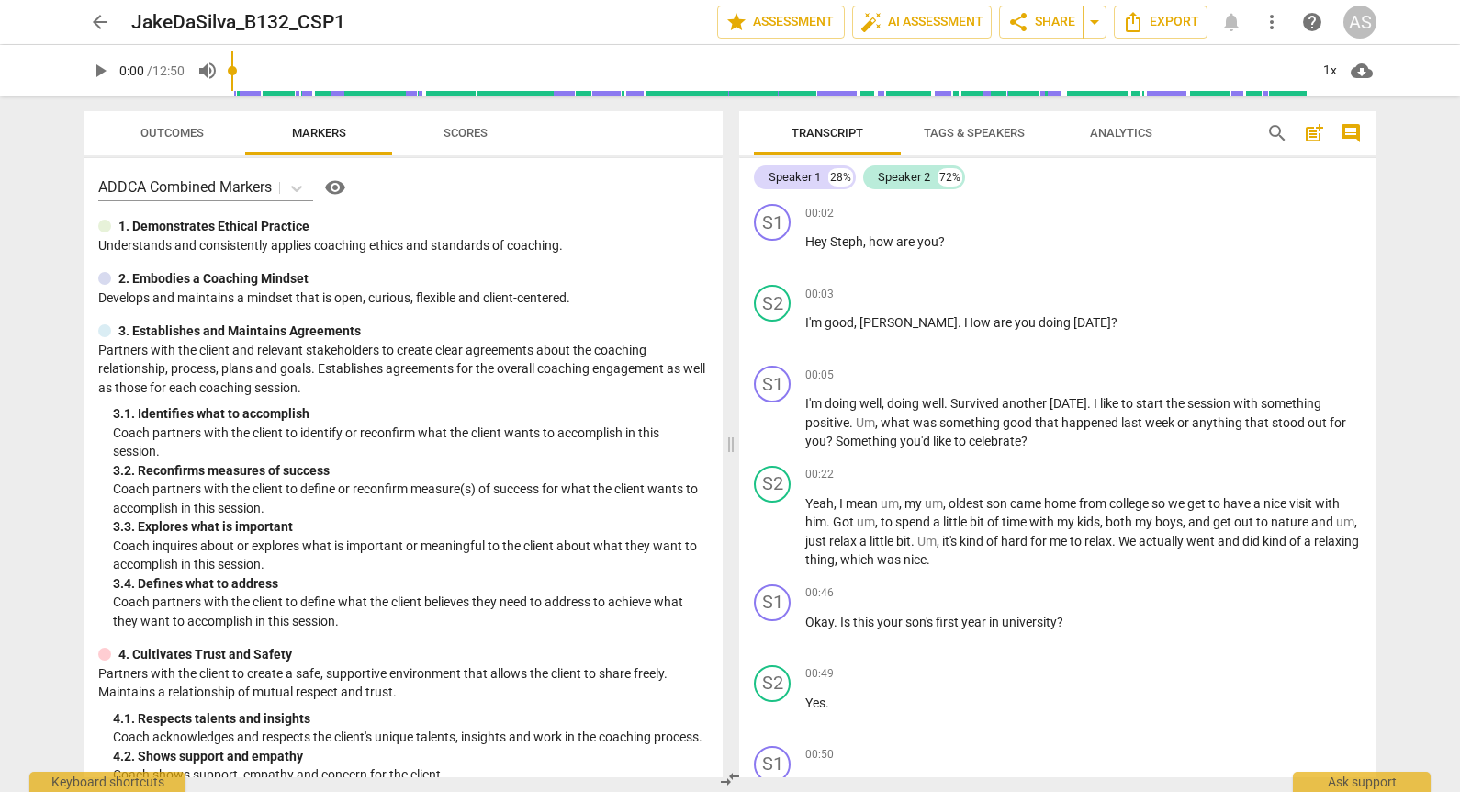
drag, startPoint x: 85, startPoint y: 15, endPoint x: 96, endPoint y: 21, distance: 12.8
click at [85, 15] on span "arrow_back" at bounding box center [100, 22] width 33 height 22
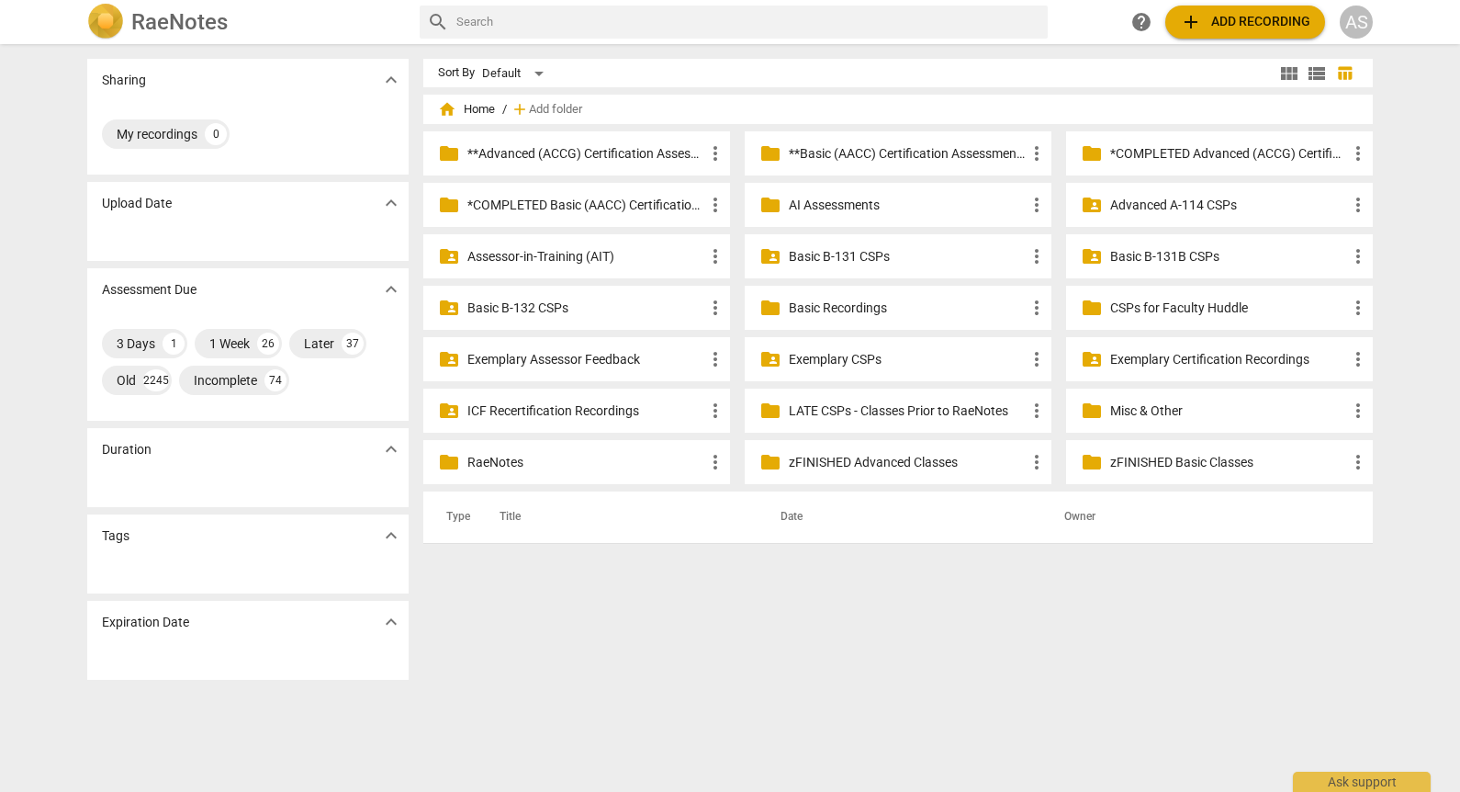
click at [578, 307] on p "Basic B-132 CSPs" at bounding box center [586, 308] width 237 height 19
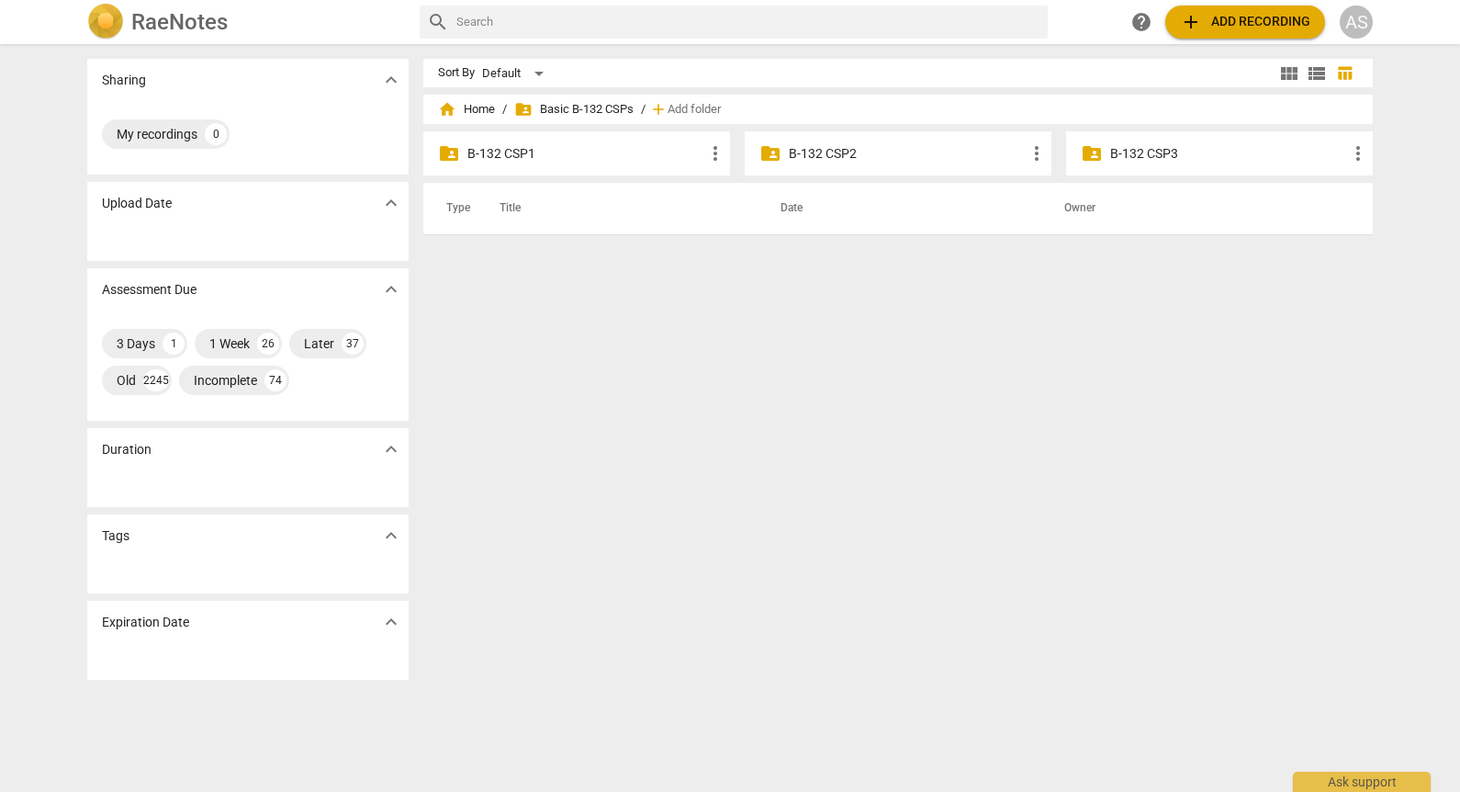
click at [581, 148] on p "B-132 CSP1" at bounding box center [586, 153] width 237 height 19
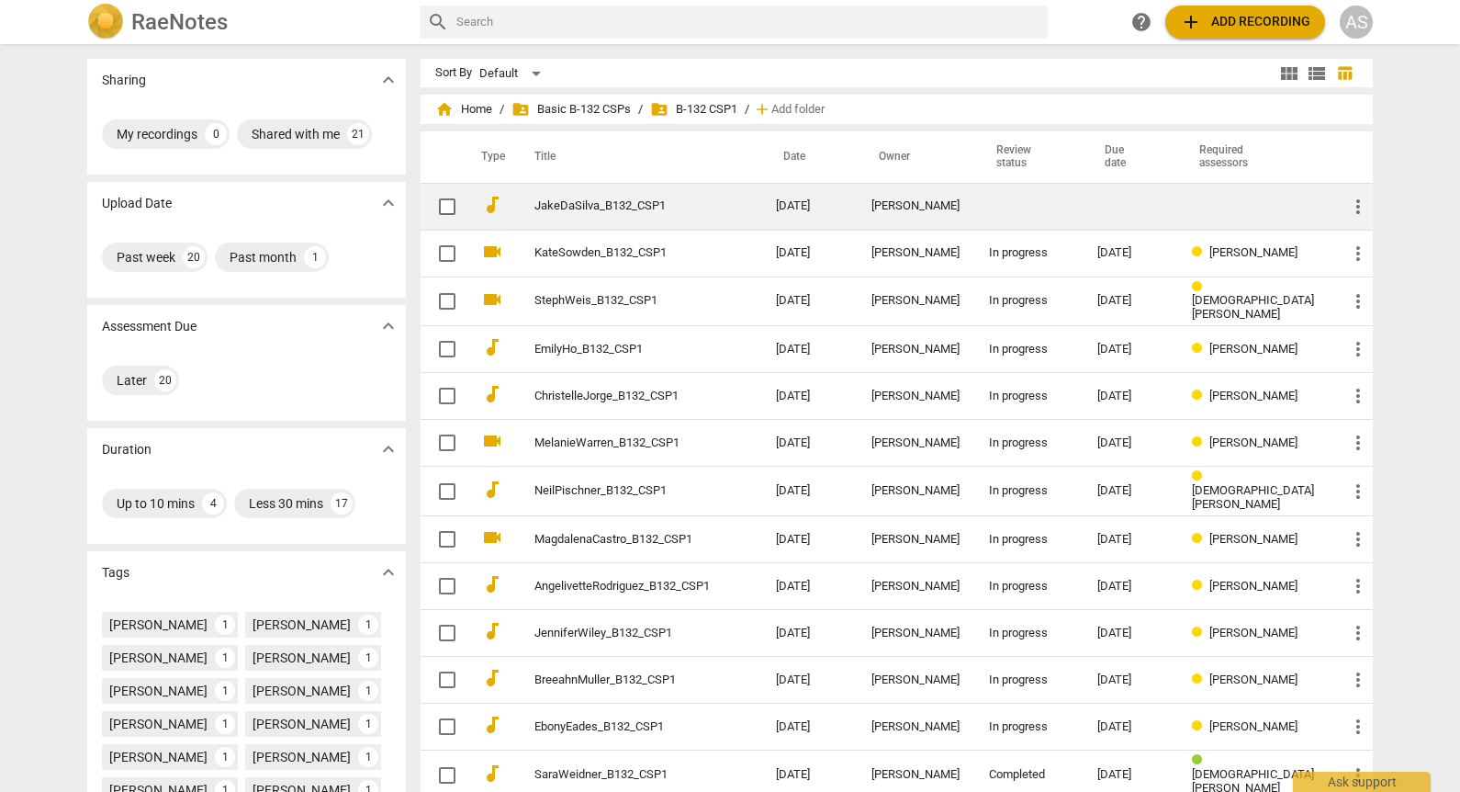
click at [755, 202] on td "JakeDaSilva_B132_CSP1" at bounding box center [637, 206] width 249 height 47
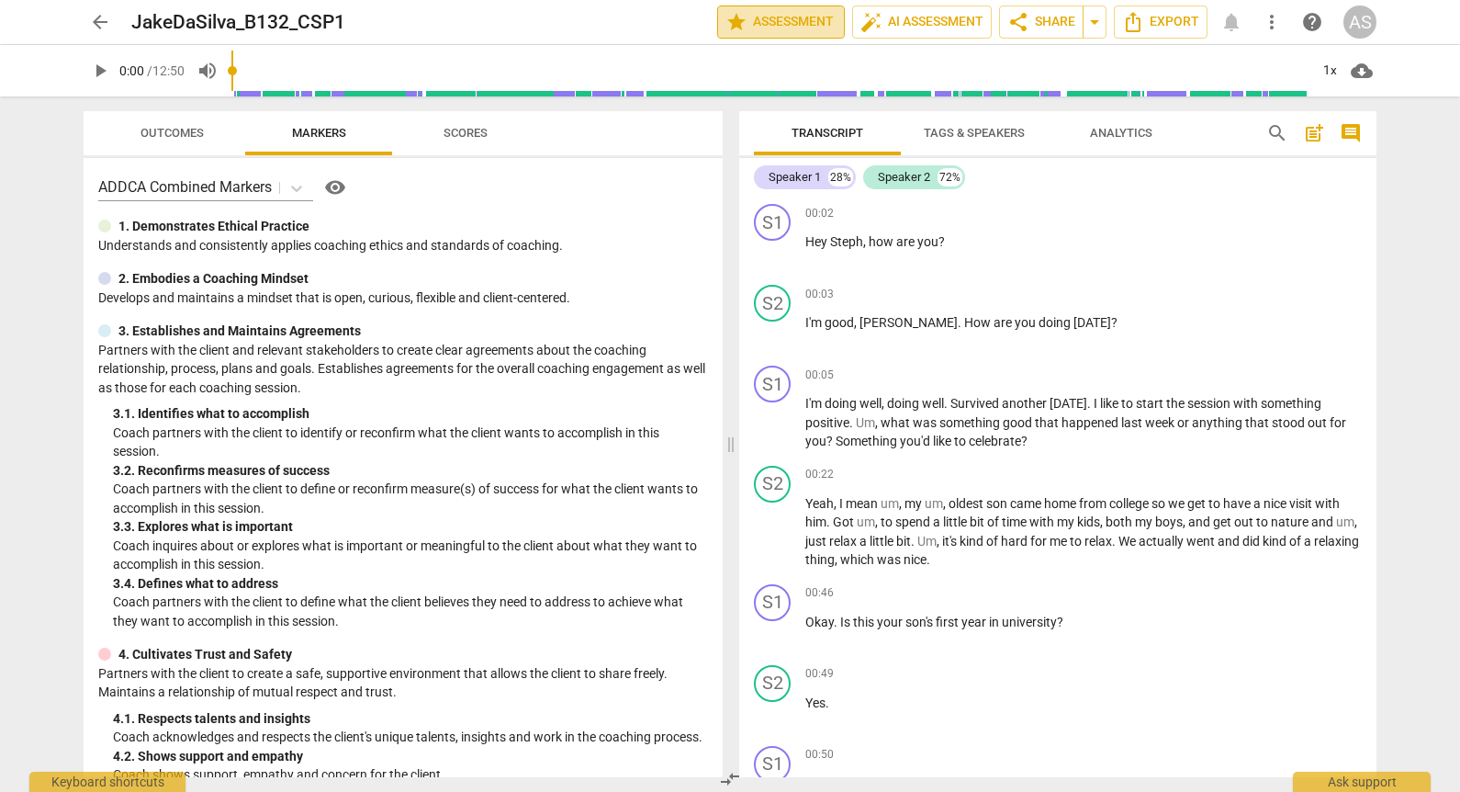
click at [796, 30] on span "star Assessment" at bounding box center [781, 22] width 111 height 22
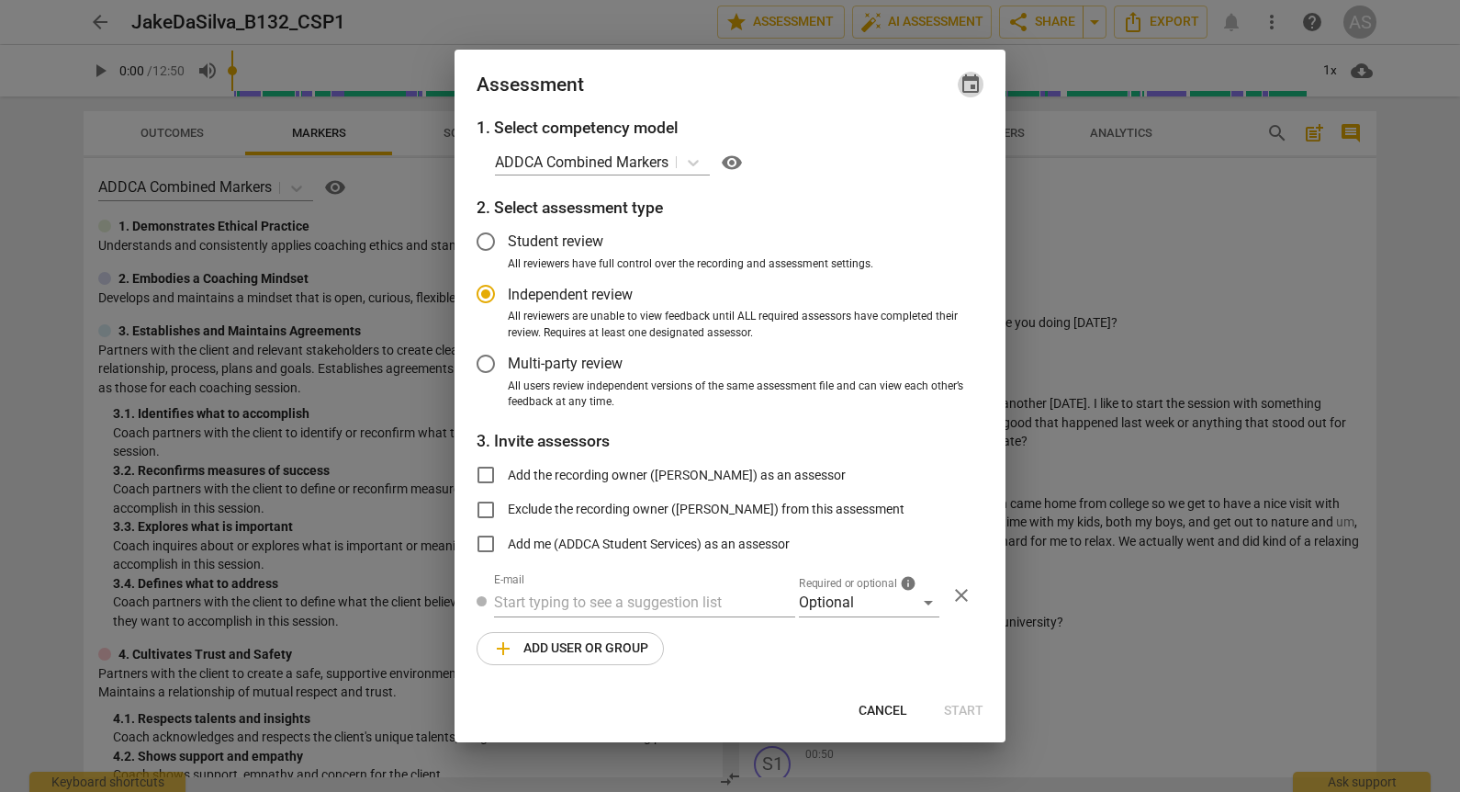
click at [971, 86] on span "event" at bounding box center [971, 84] width 22 height 22
radio input "false"
click at [912, 145] on input "date" at bounding box center [860, 147] width 129 height 27
type input "[DATE]"
click at [687, 98] on div at bounding box center [730, 396] width 1460 height 792
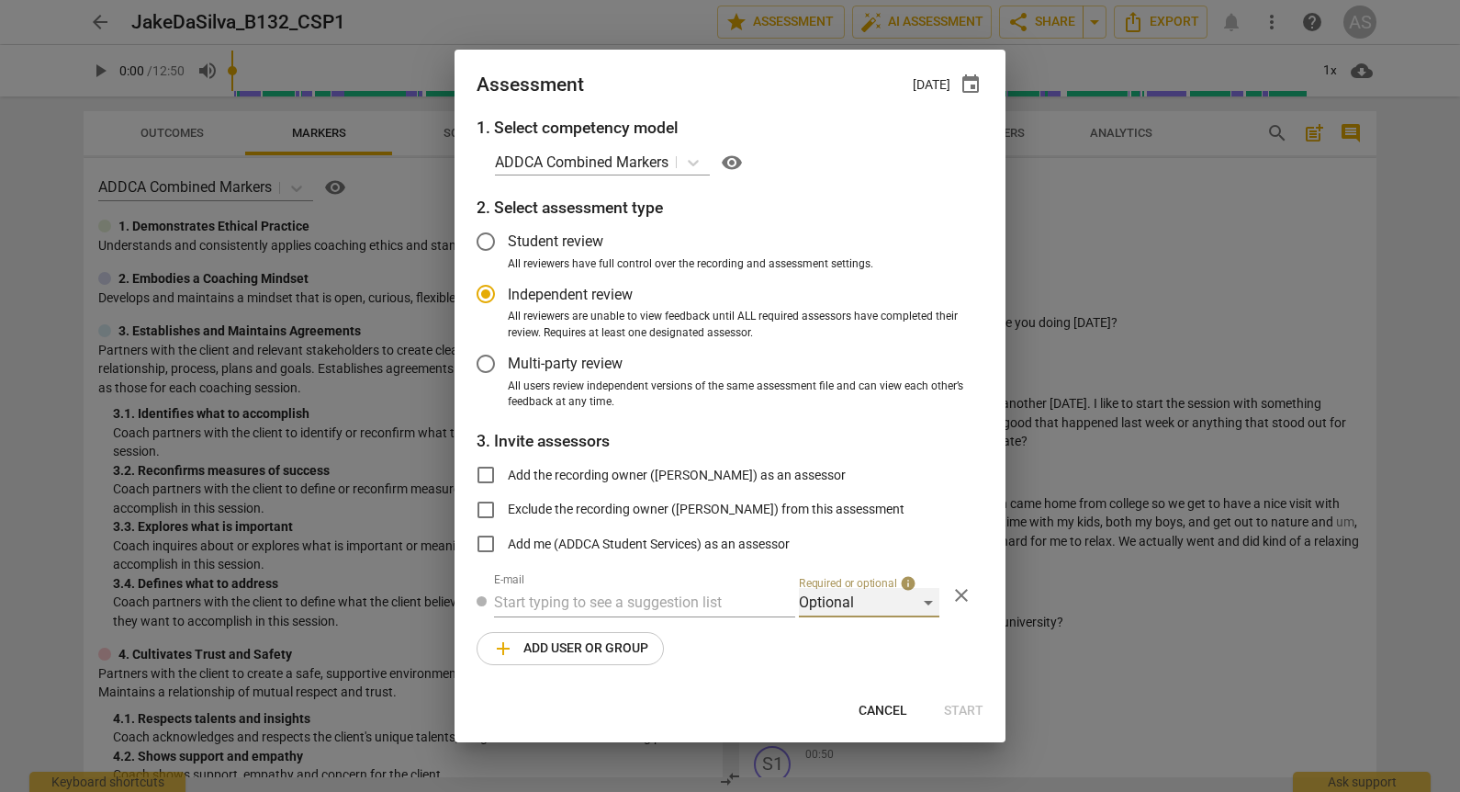
click at [881, 592] on div "Optional" at bounding box center [869, 602] width 141 height 29
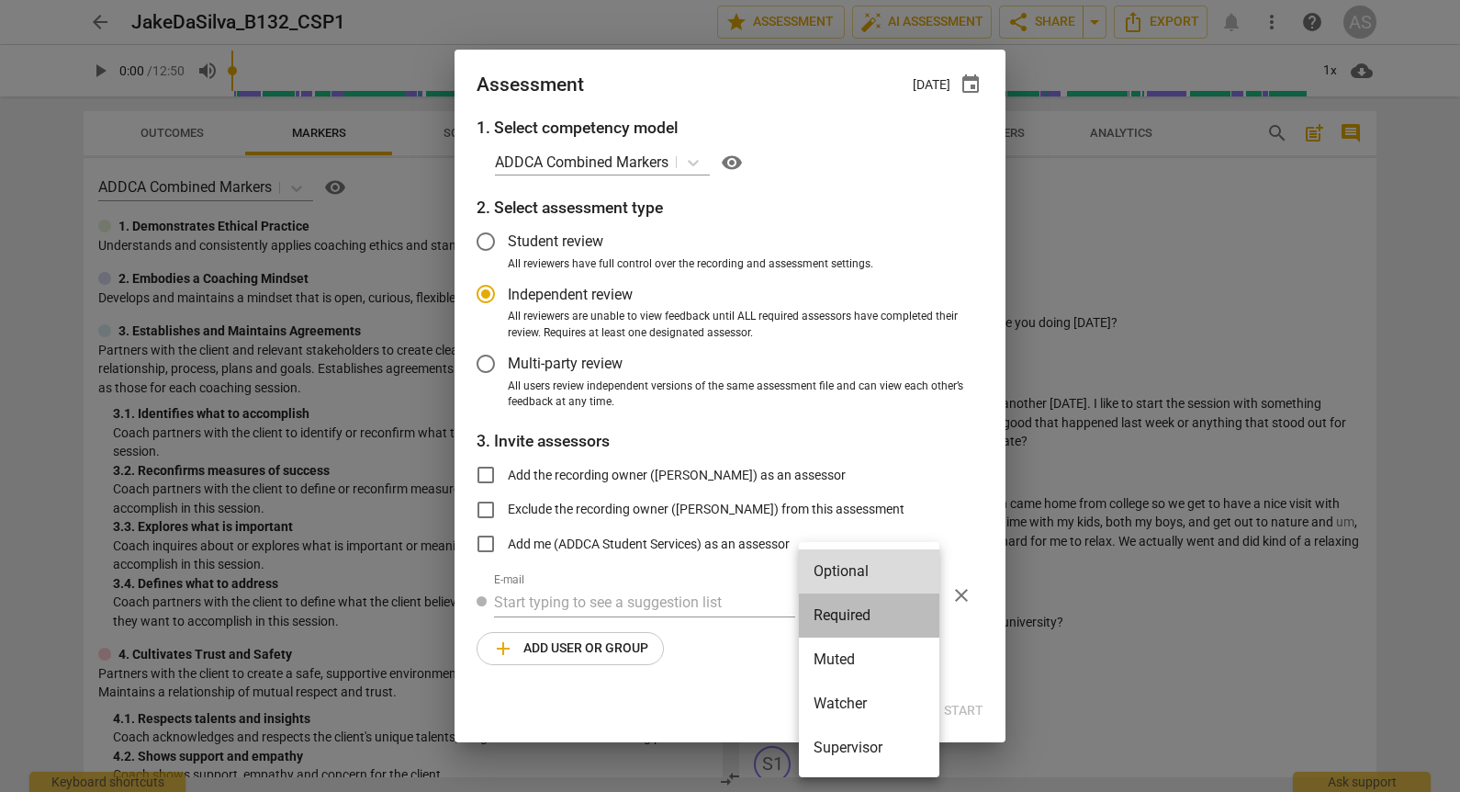
click at [885, 615] on li "Required" at bounding box center [869, 615] width 141 height 44
radio input "false"
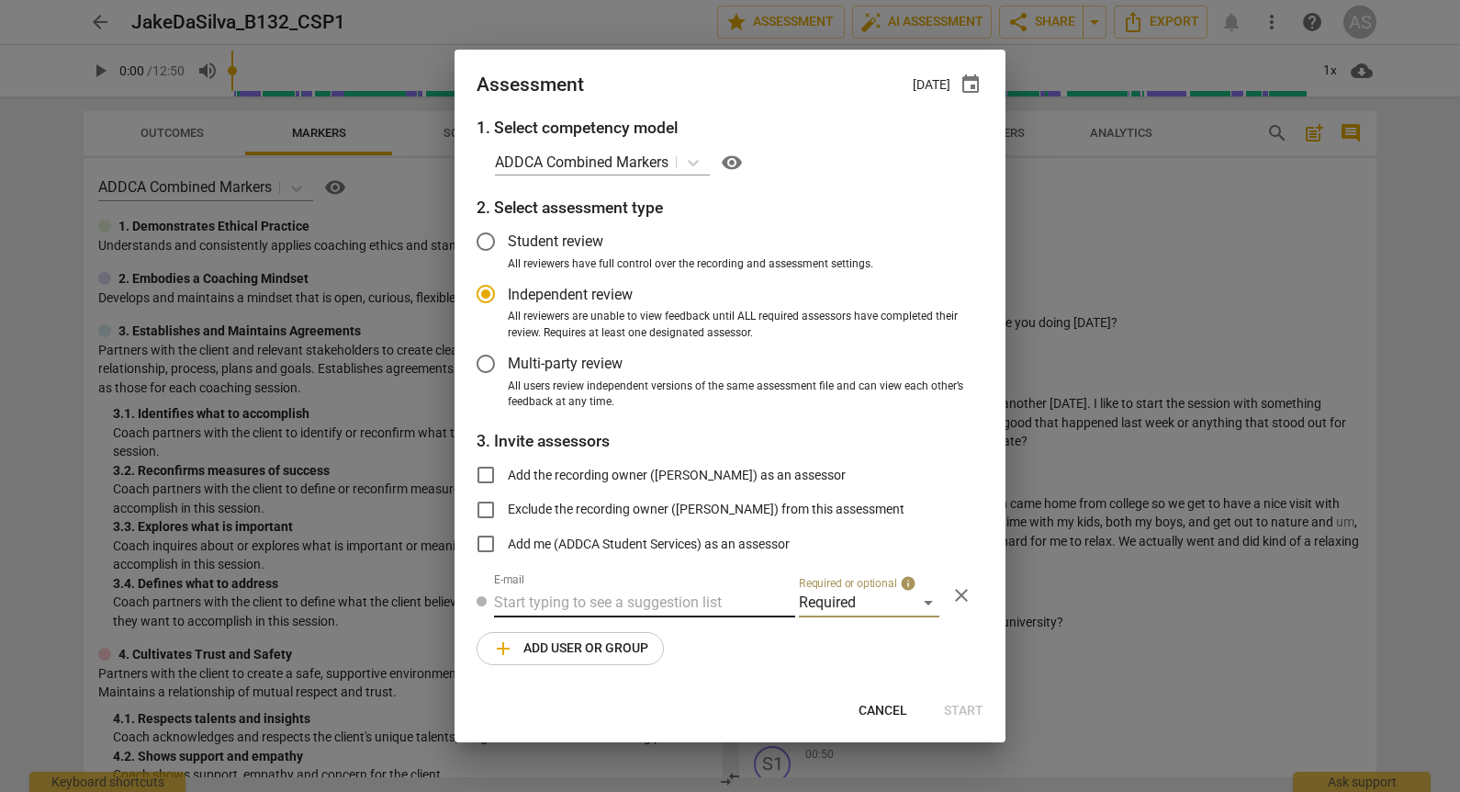
click at [614, 594] on input "text" at bounding box center [644, 602] width 301 height 29
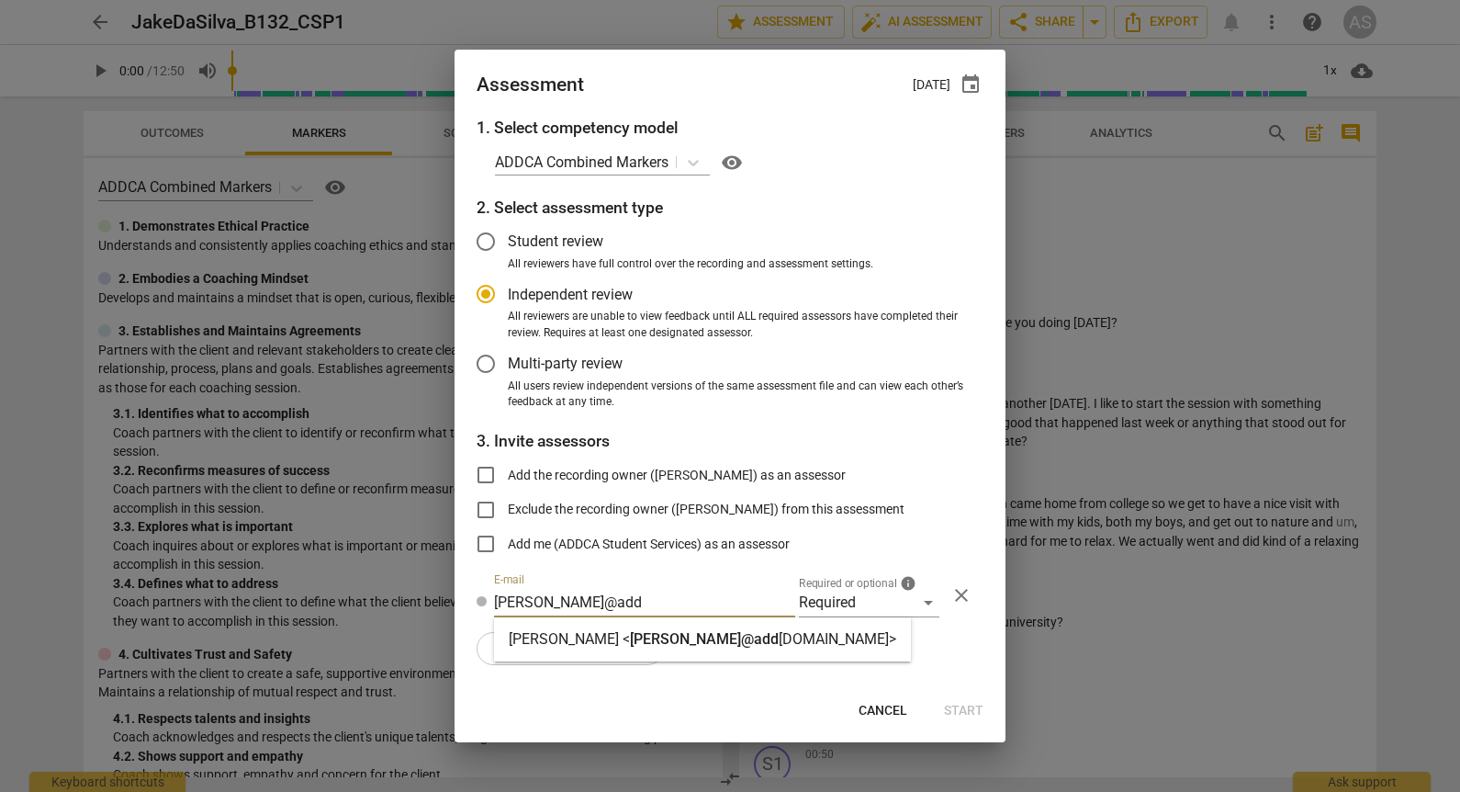
type input "marci@add"
click at [630, 632] on span "marci@add" at bounding box center [704, 638] width 149 height 17
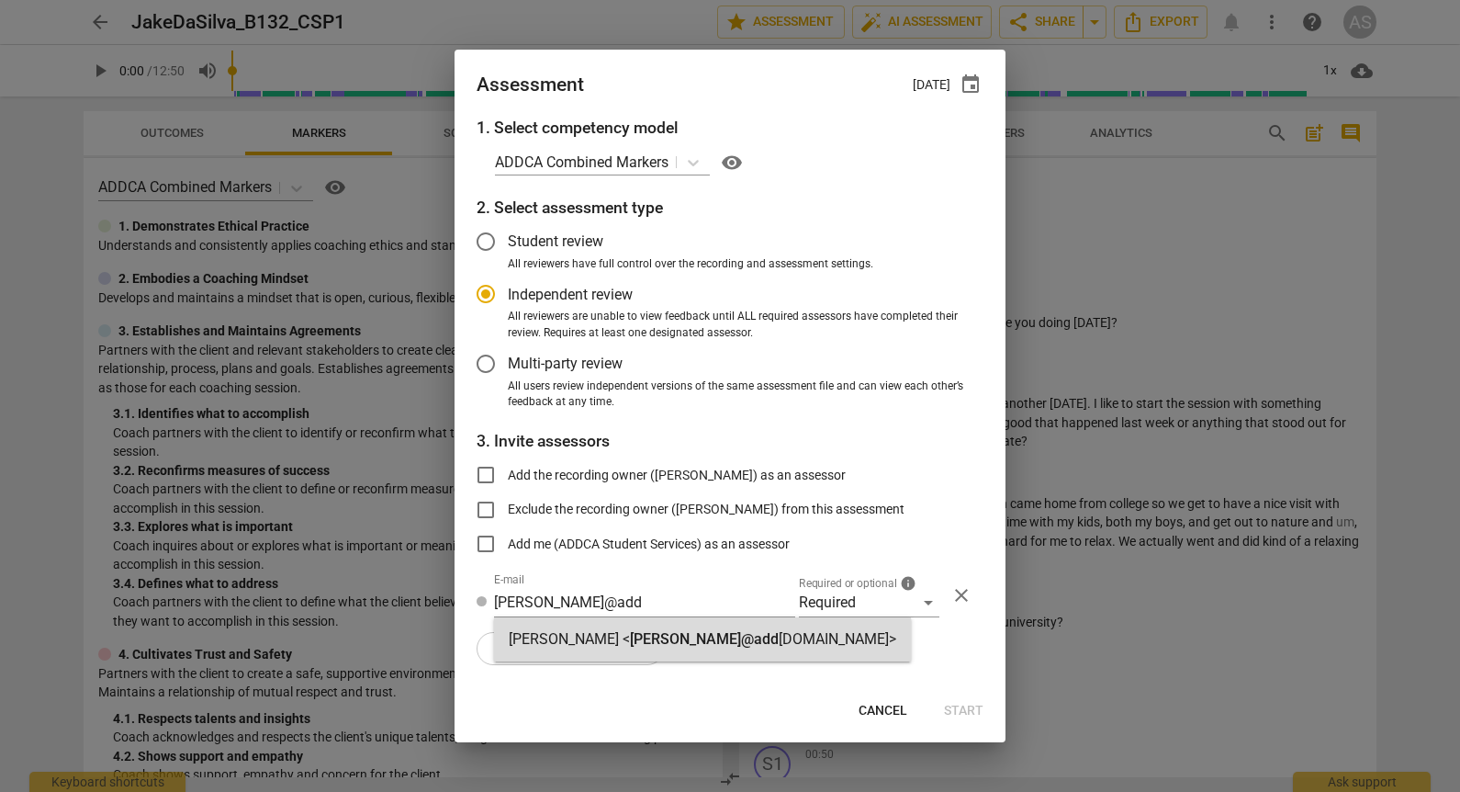
radio input "false"
type input "Marci Rubin <marci@addca.com>"
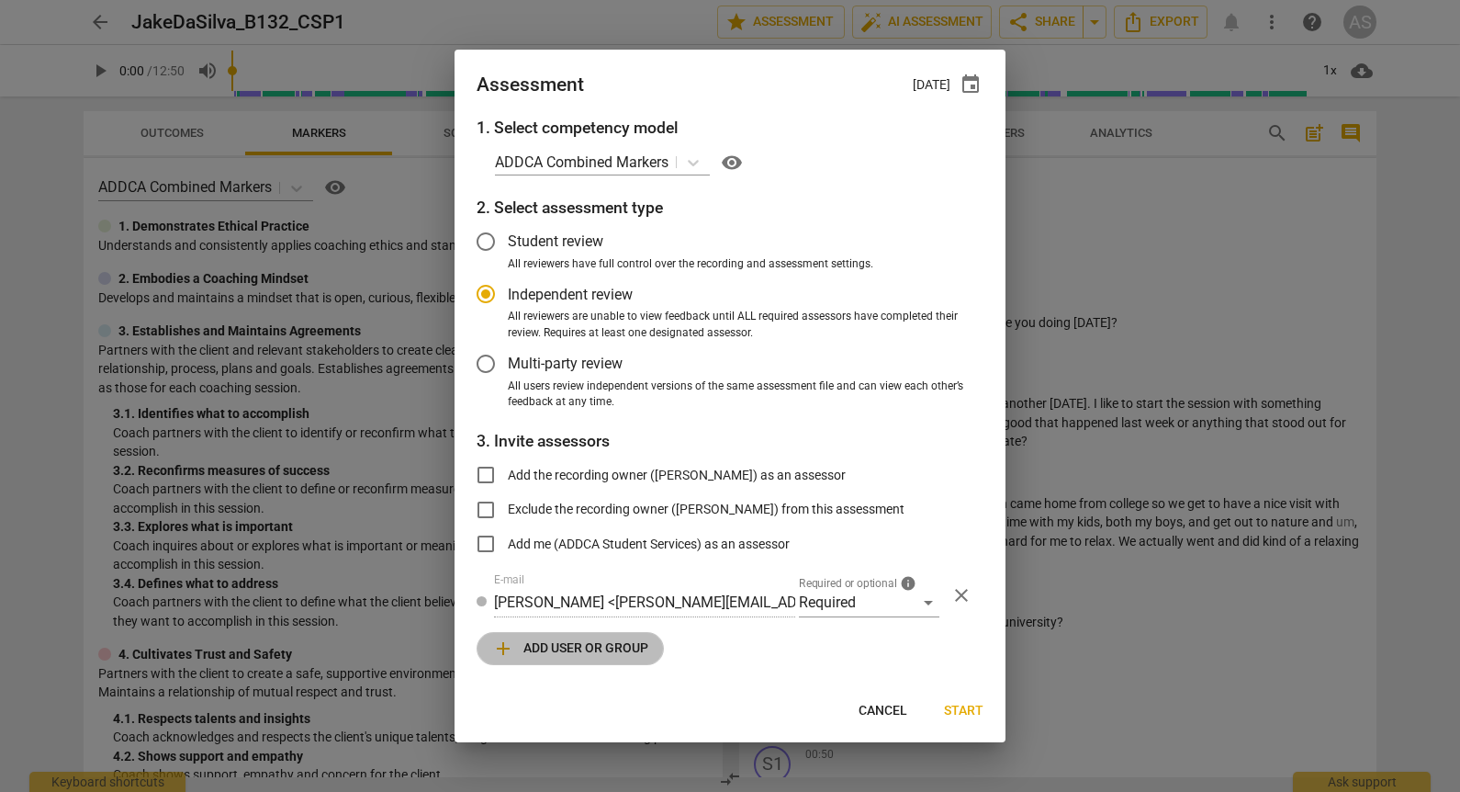
click at [562, 648] on span "add Add user or group" at bounding box center [570, 648] width 156 height 22
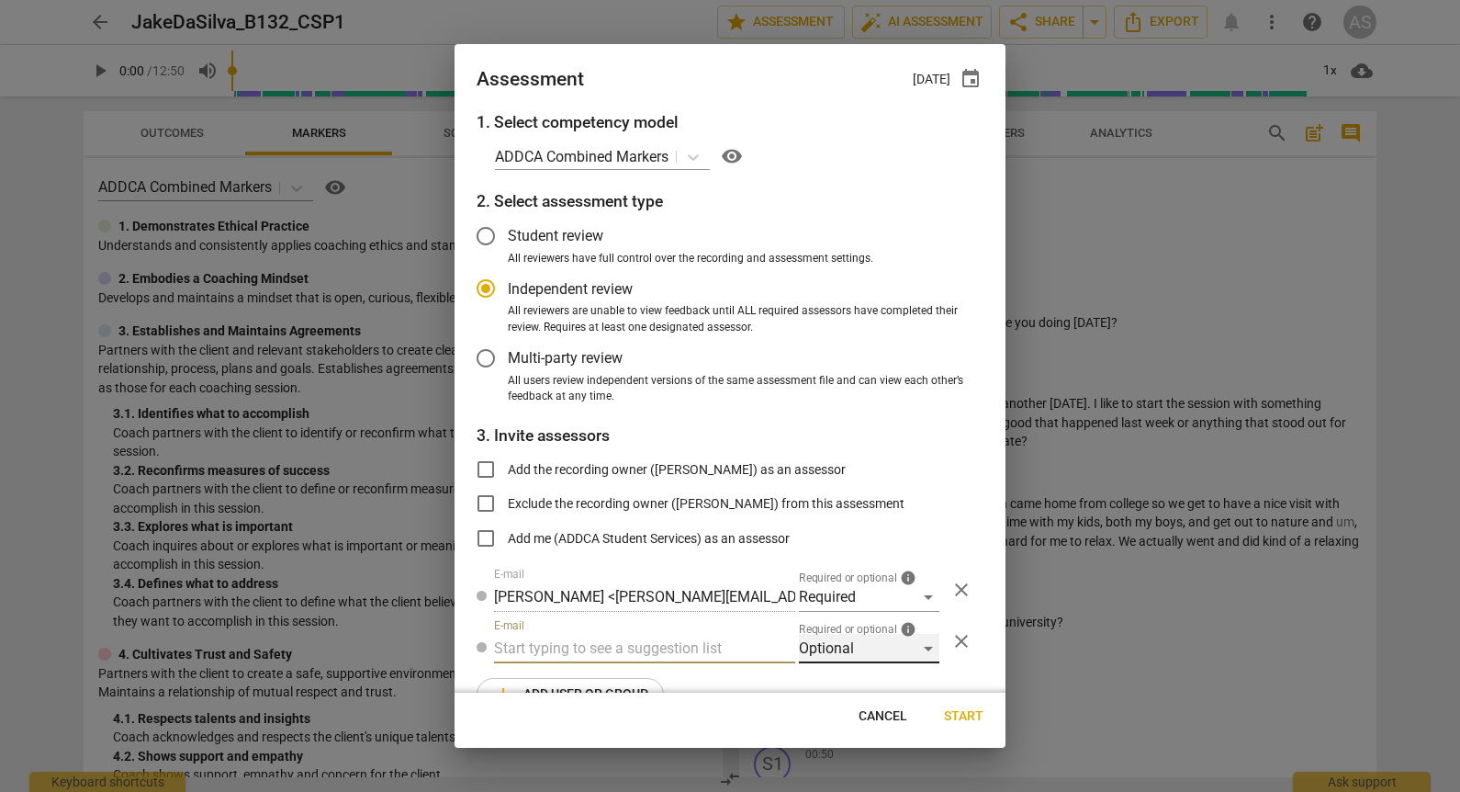
click at [858, 638] on div "Optional" at bounding box center [869, 648] width 141 height 29
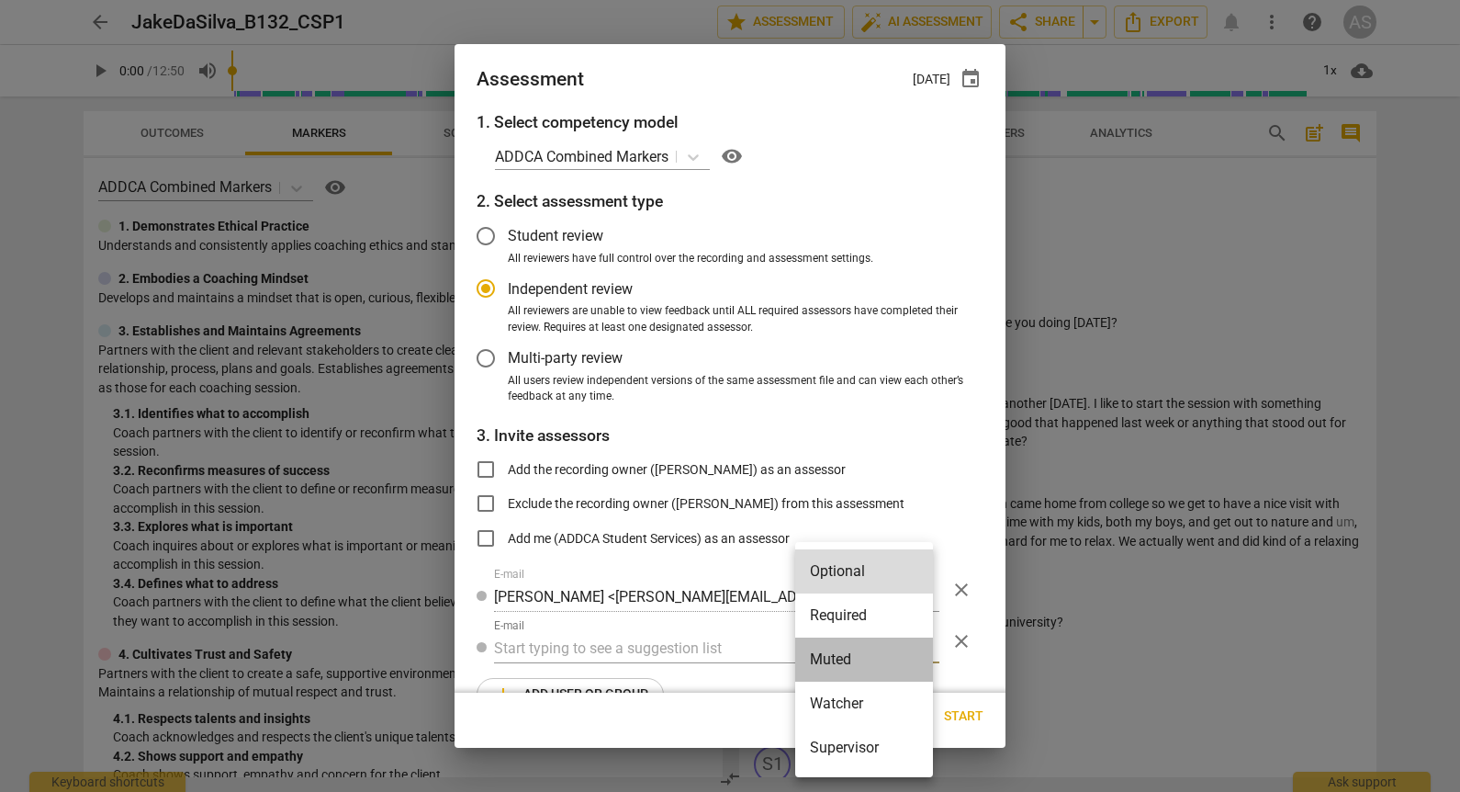
click at [848, 660] on li "Muted" at bounding box center [864, 659] width 138 height 44
radio input "false"
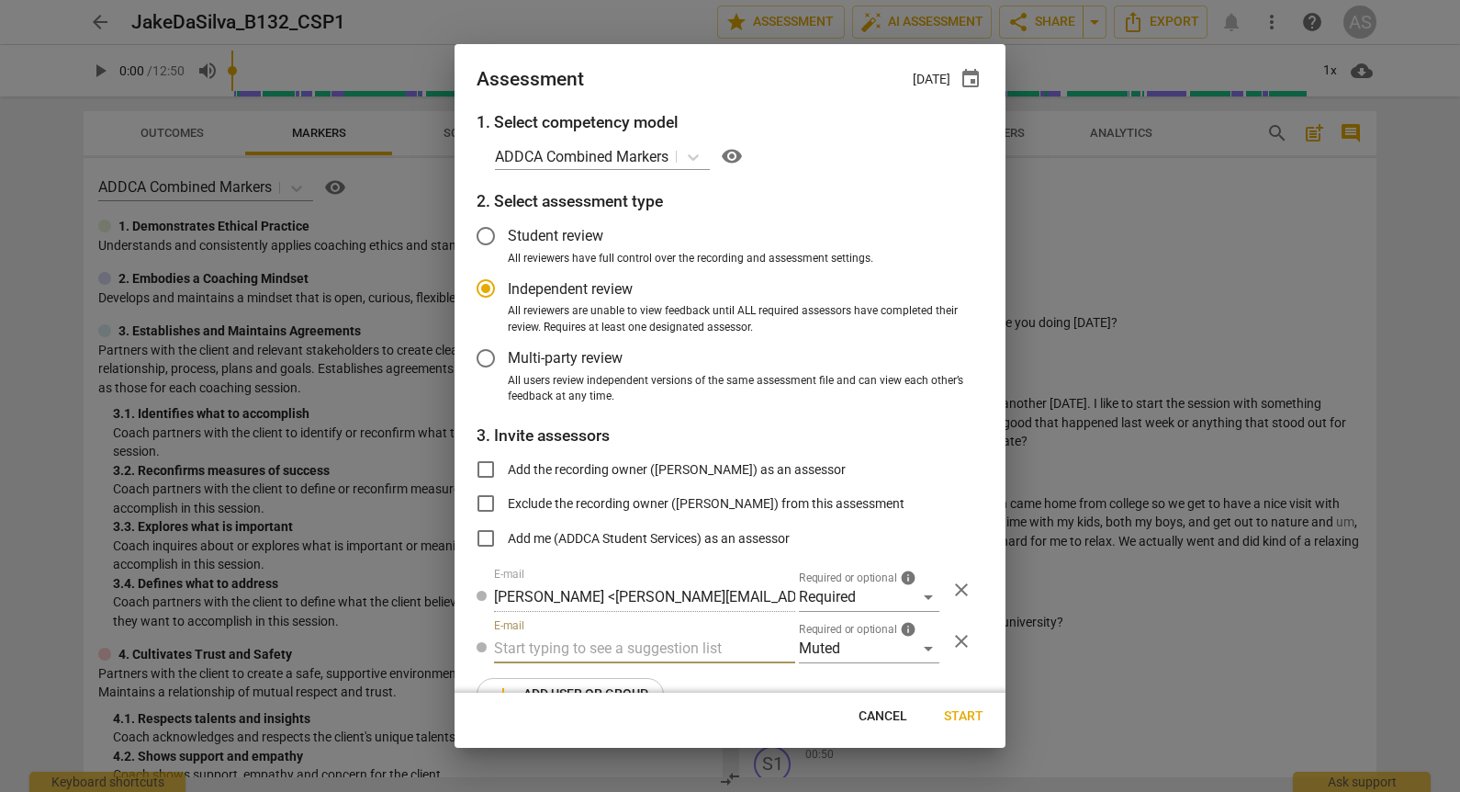
click at [684, 657] on input "text" at bounding box center [644, 648] width 301 height 29
type input "132"
click at [677, 682] on div "Basic B- 132 CSPs" at bounding box center [643, 685] width 298 height 44
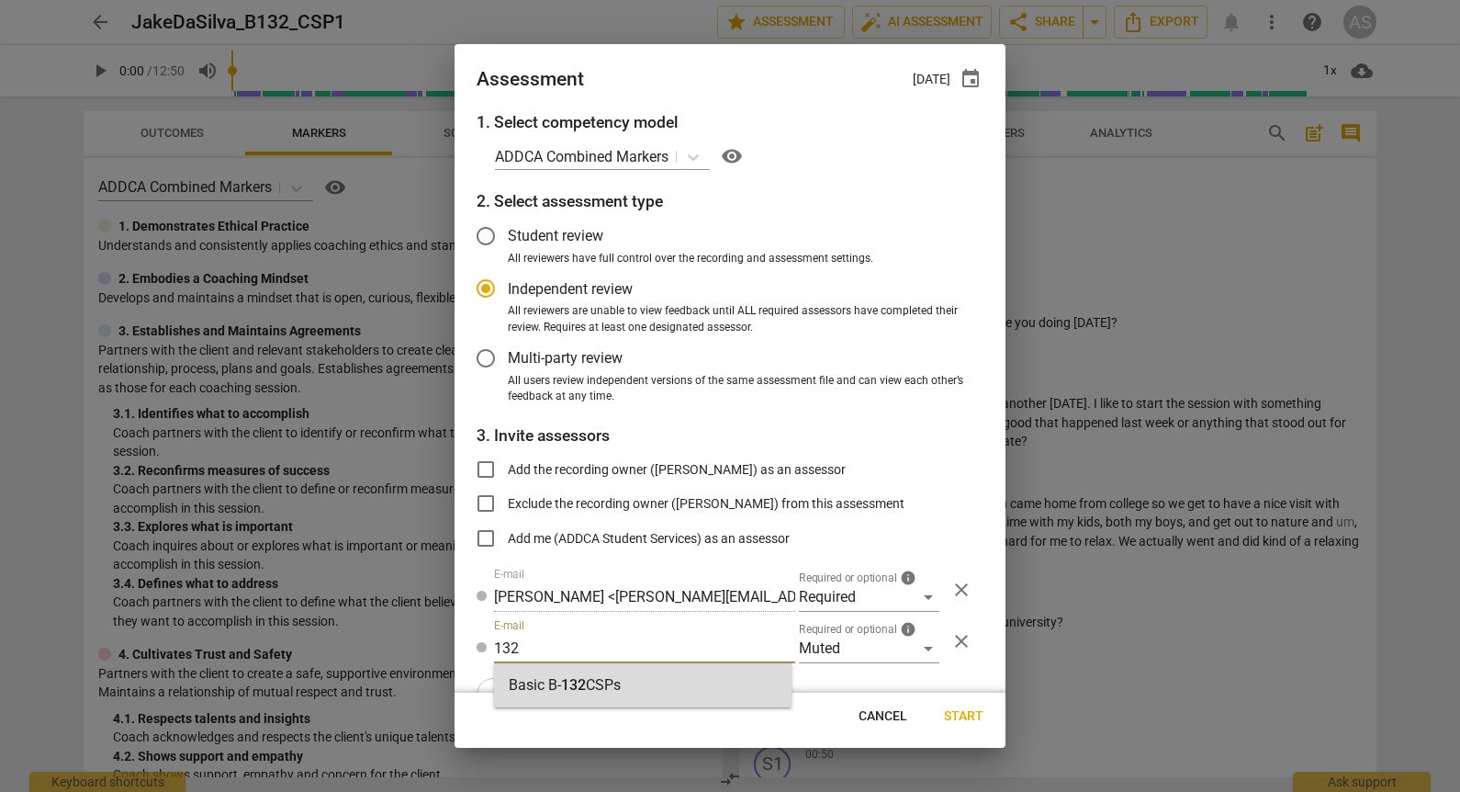
radio input "false"
type input "Basic B-132 CSPs"
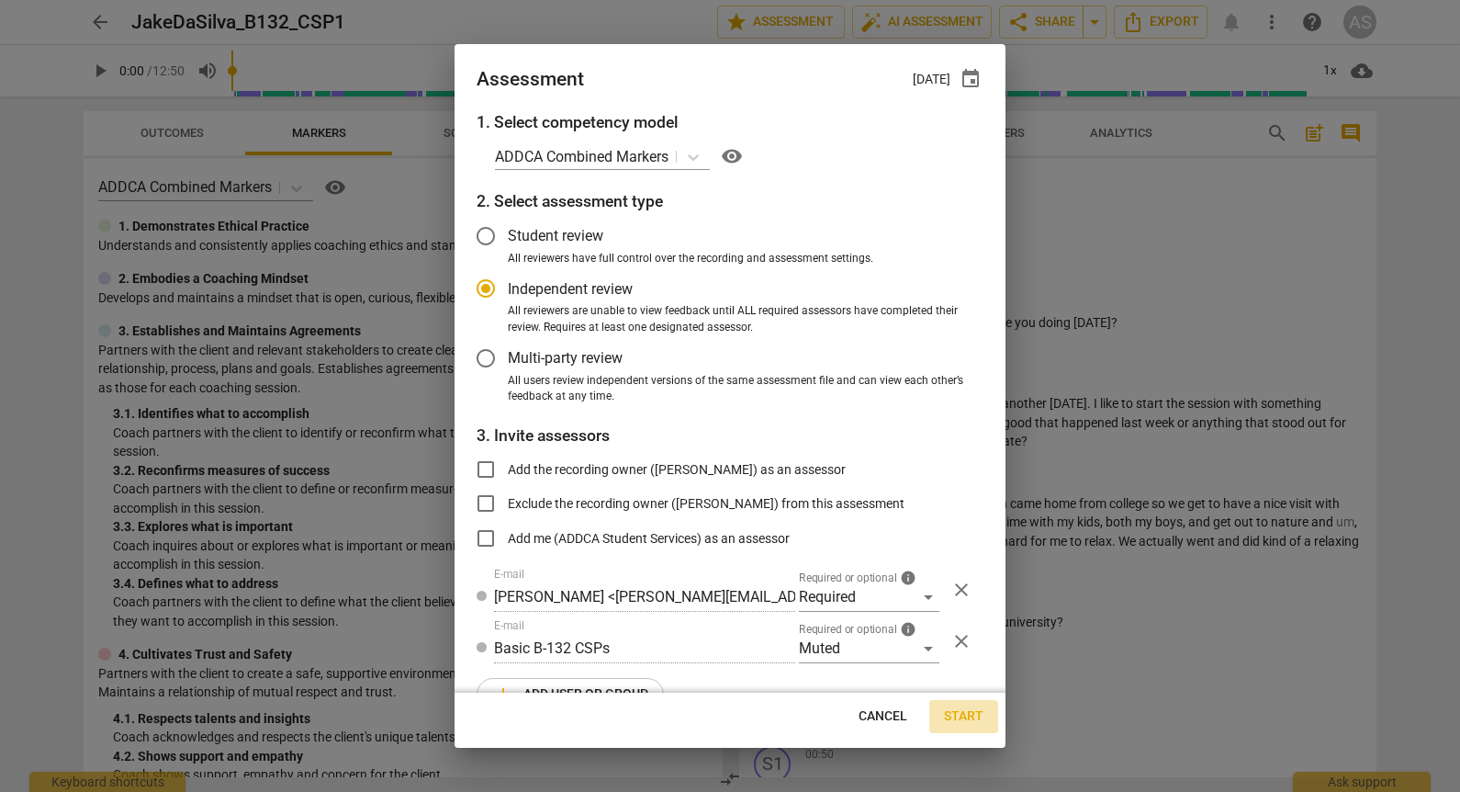
click at [963, 716] on span "Start" at bounding box center [963, 716] width 39 height 18
radio input "false"
type input "Ho Thao <hothao2712@gmail.com>"
type input "Kate Sowden <kate.e.sowden@gmail.com>"
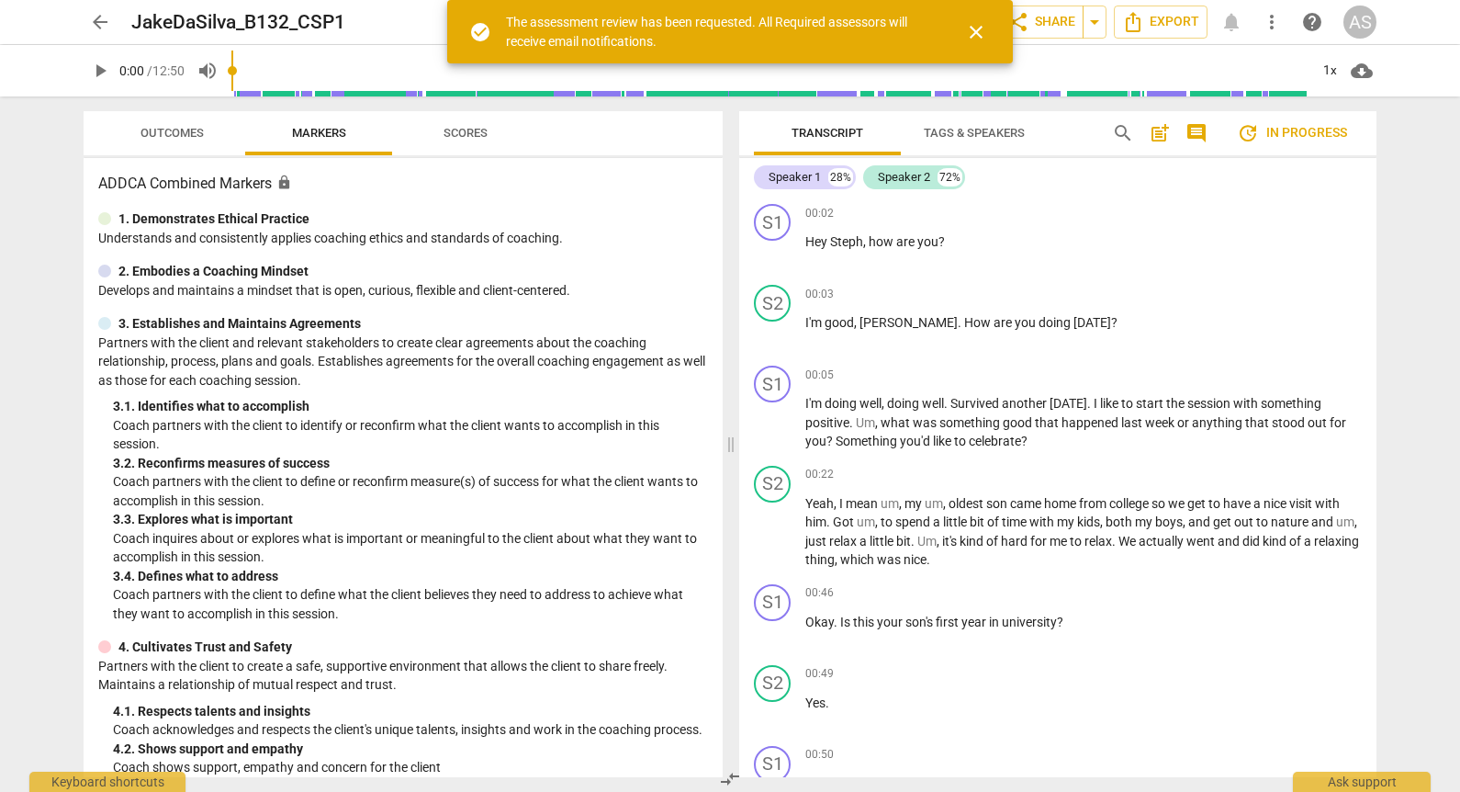
click at [103, 26] on span "arrow_back" at bounding box center [100, 22] width 22 height 22
